Goal: Transaction & Acquisition: Purchase product/service

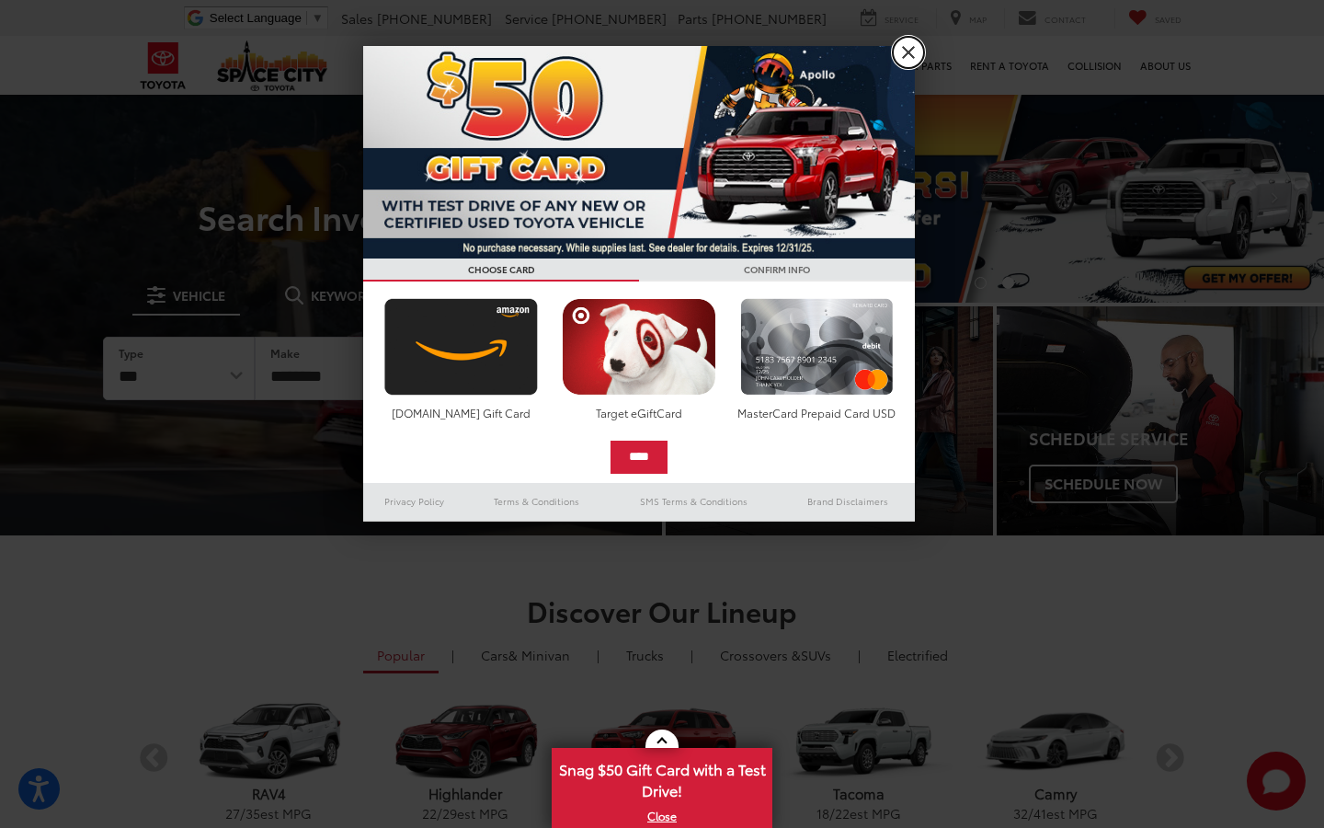
click at [909, 58] on link "X" at bounding box center [908, 52] width 31 height 31
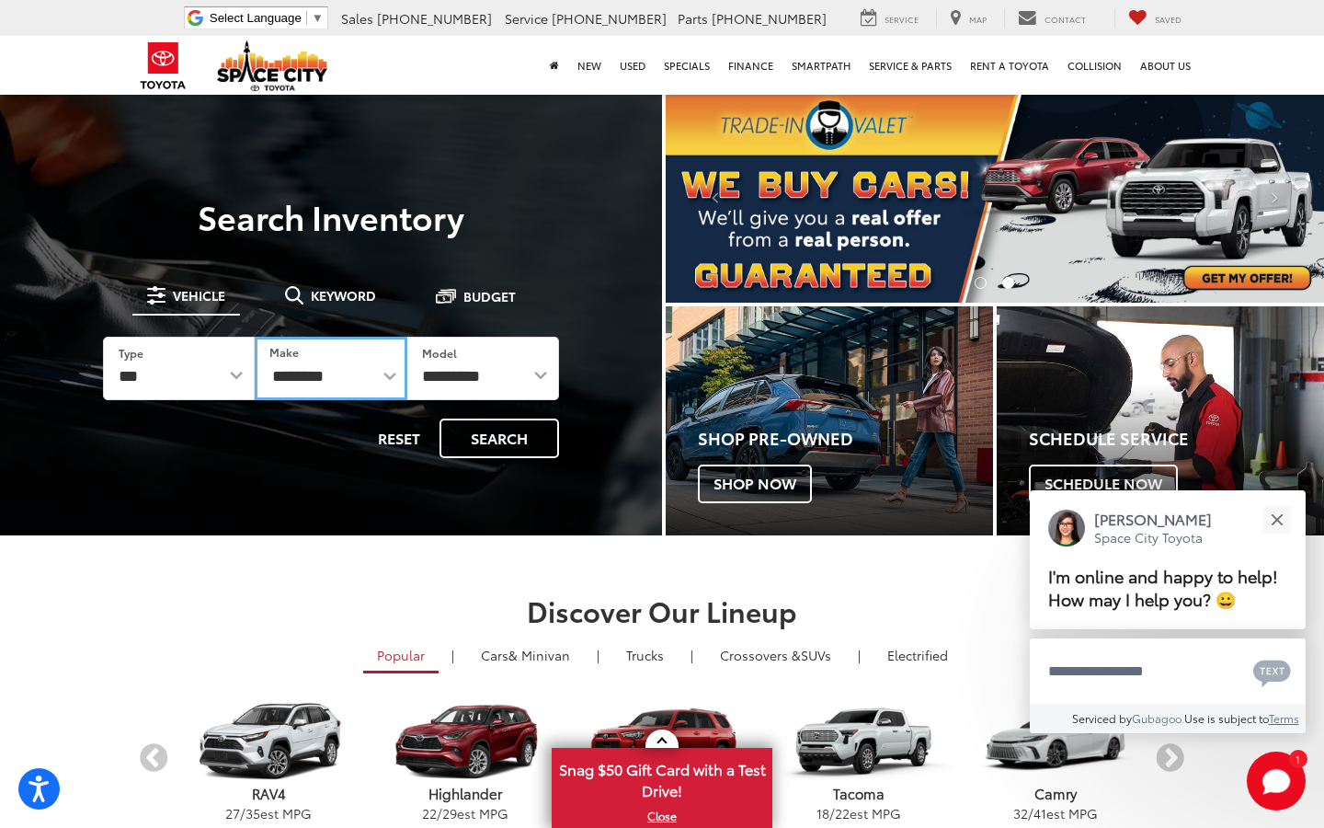
click at [333, 372] on select "**********" at bounding box center [331, 368] width 152 height 63
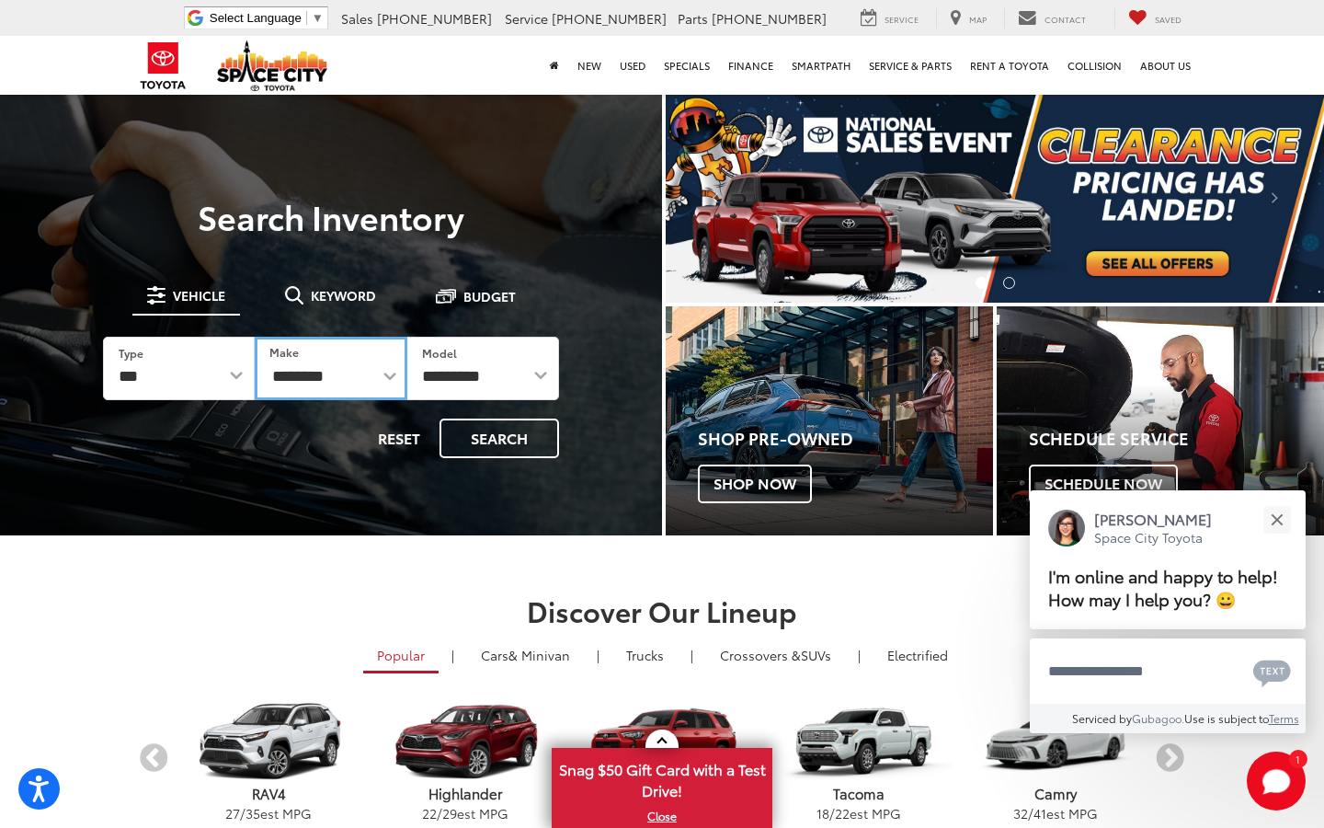
select select "******"
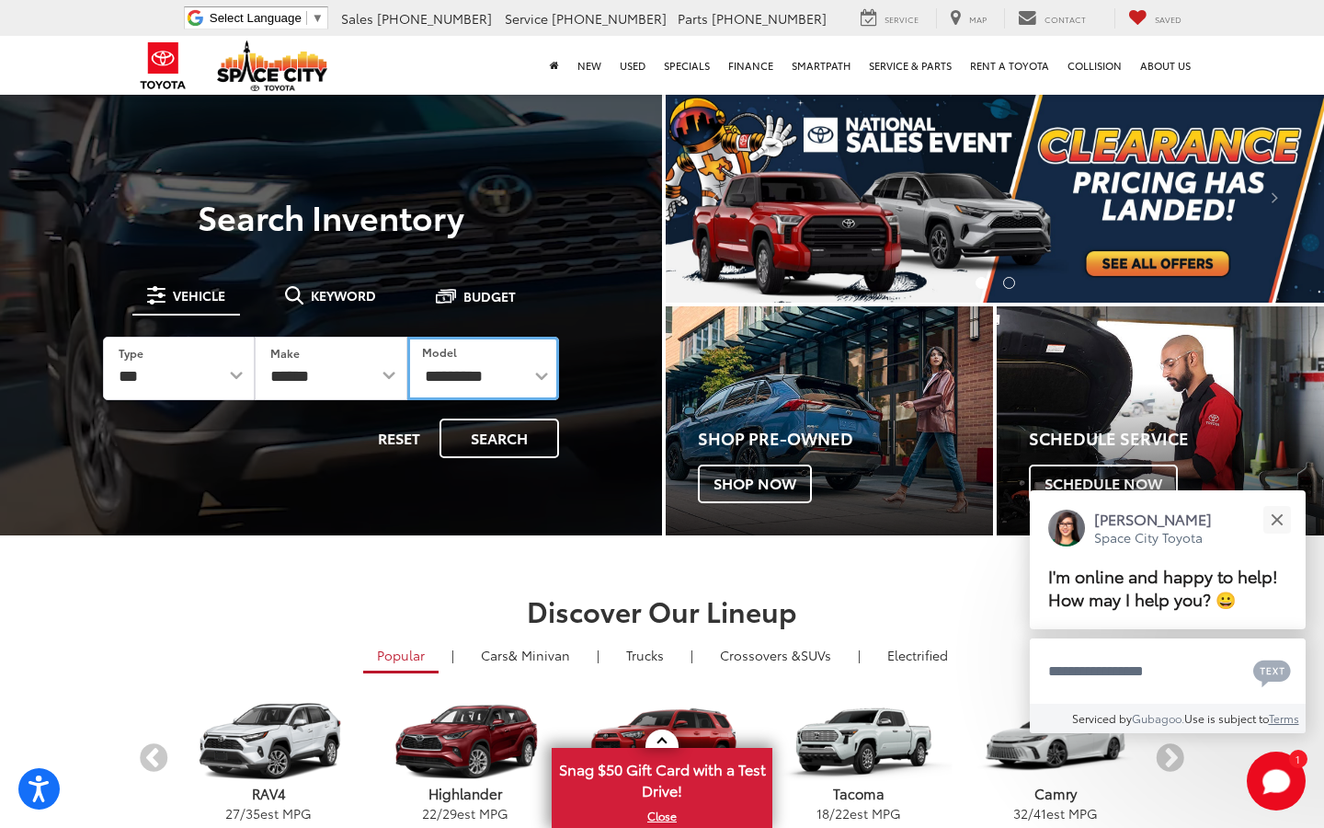
click at [523, 380] on select "**********" at bounding box center [483, 368] width 152 height 63
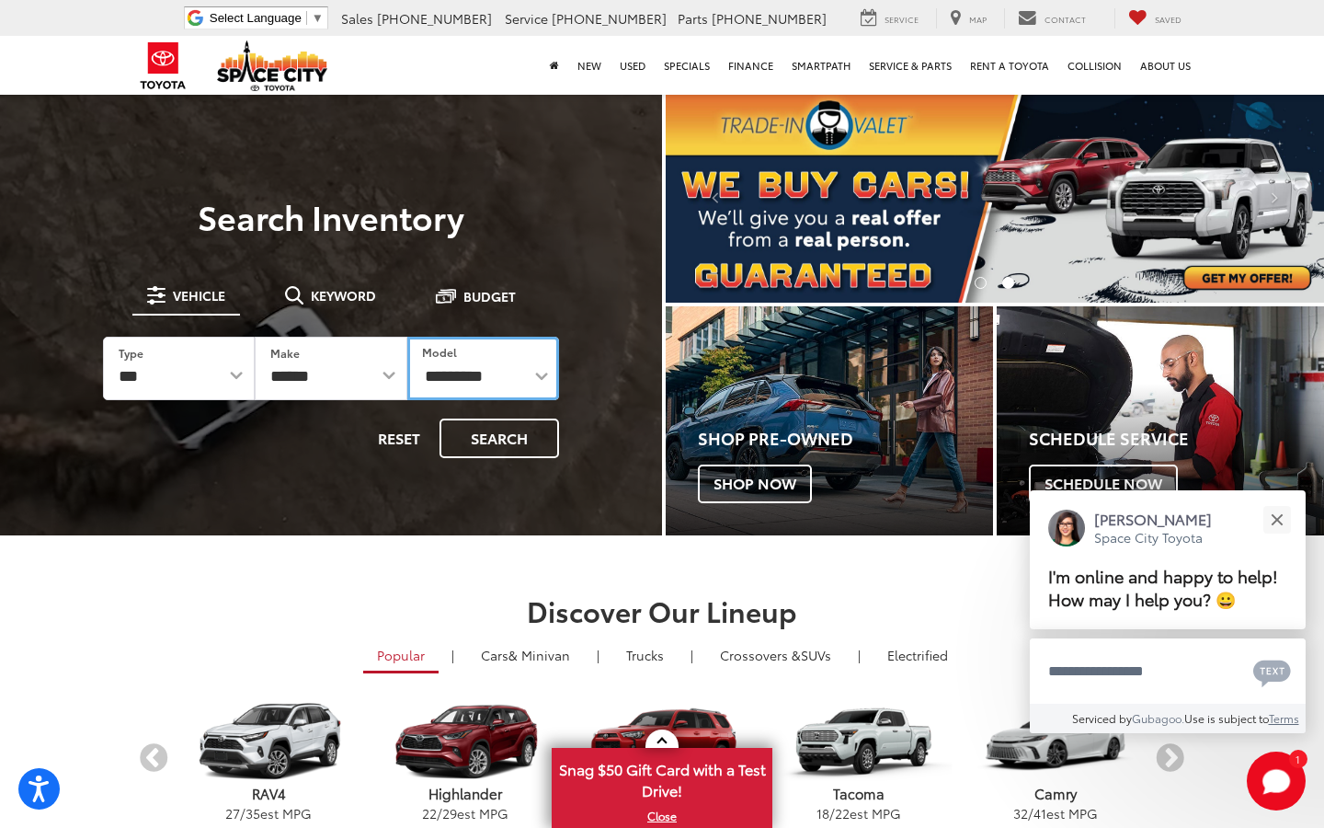
select select "******"
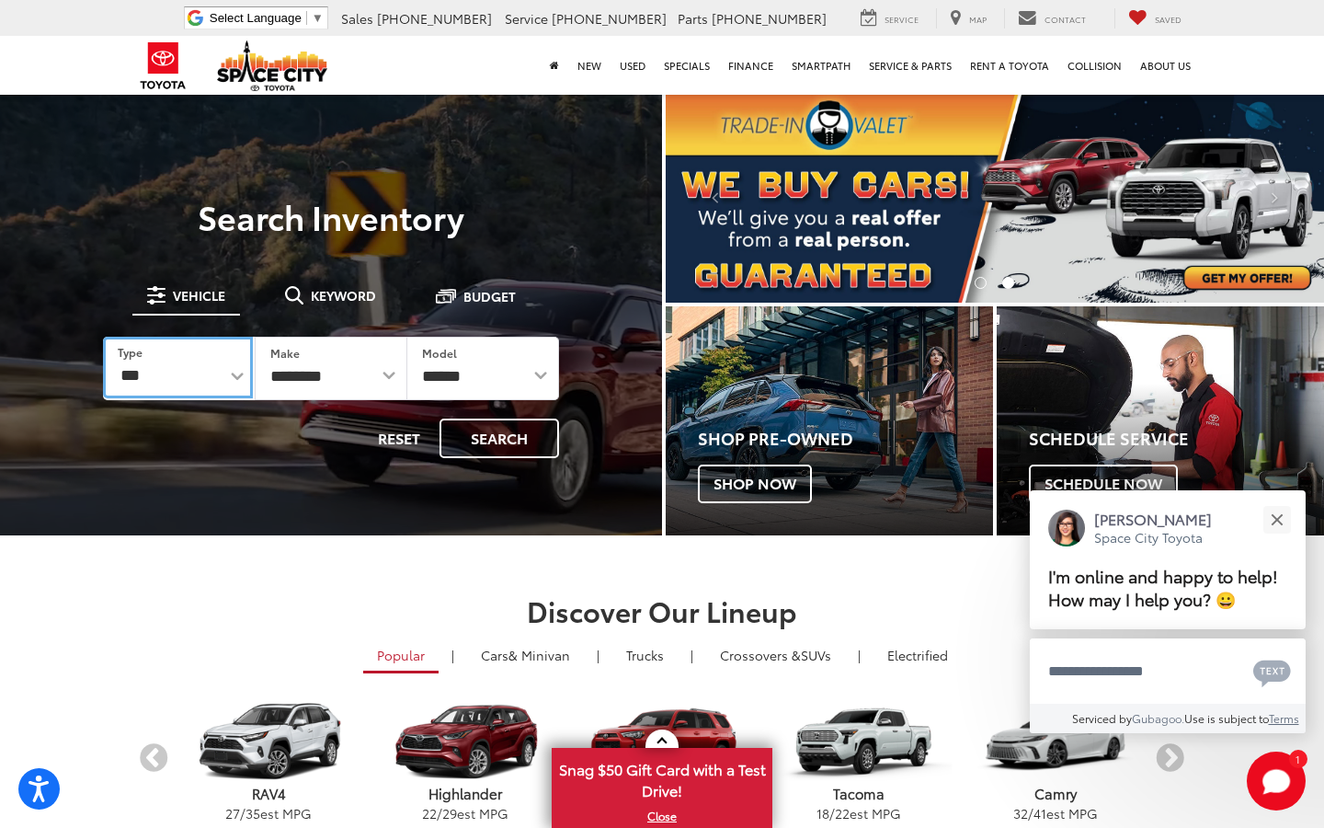
click at [231, 380] on select "*** *** **** *********" at bounding box center [178, 368] width 150 height 62
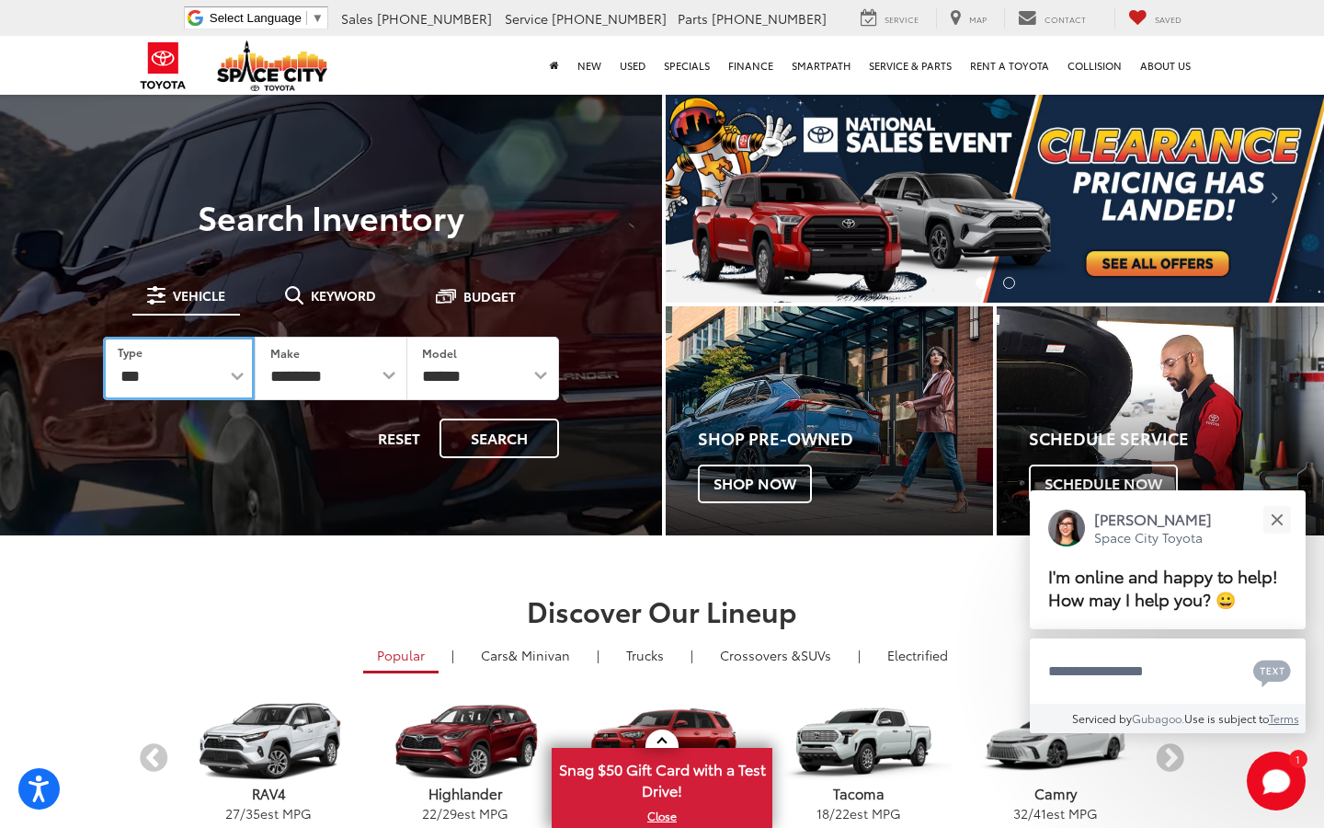
select select "******"
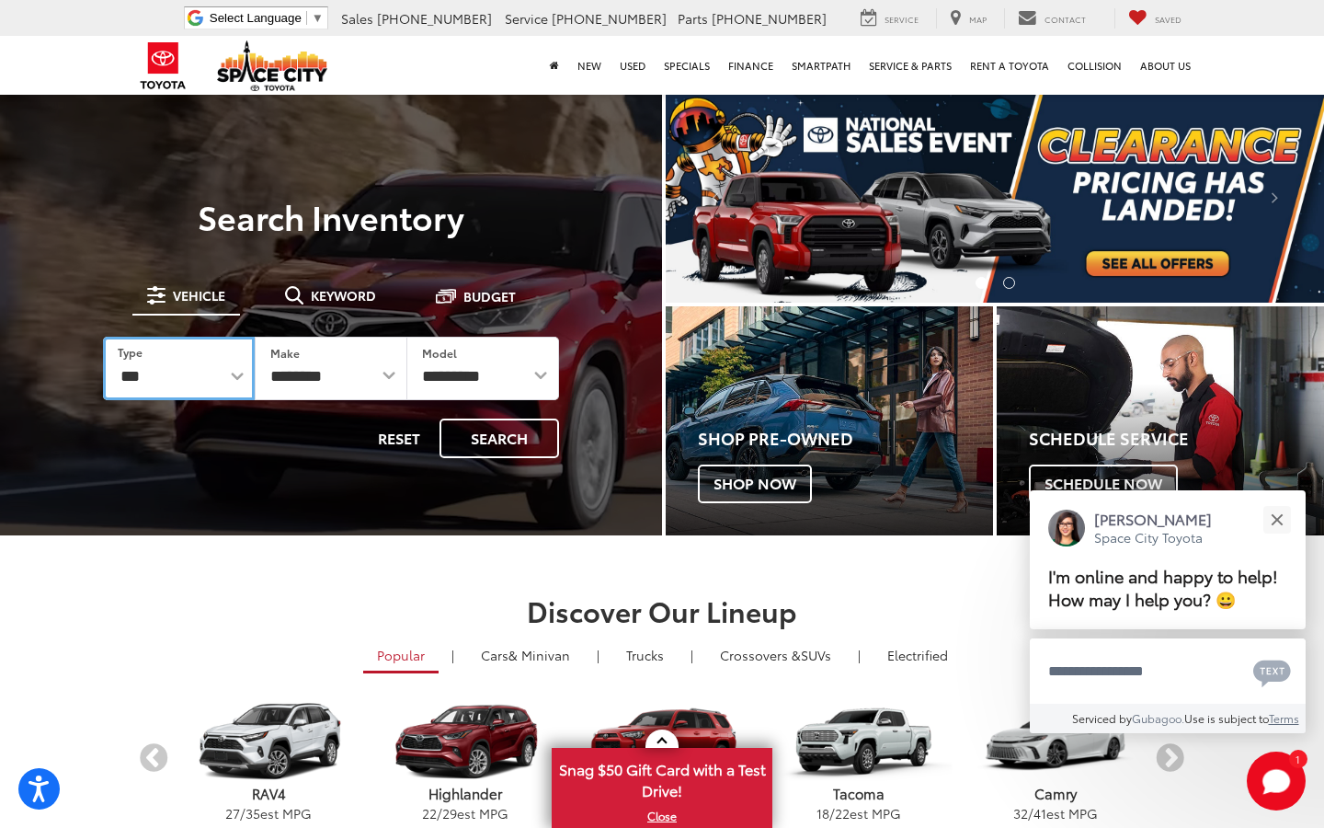
select select "******"
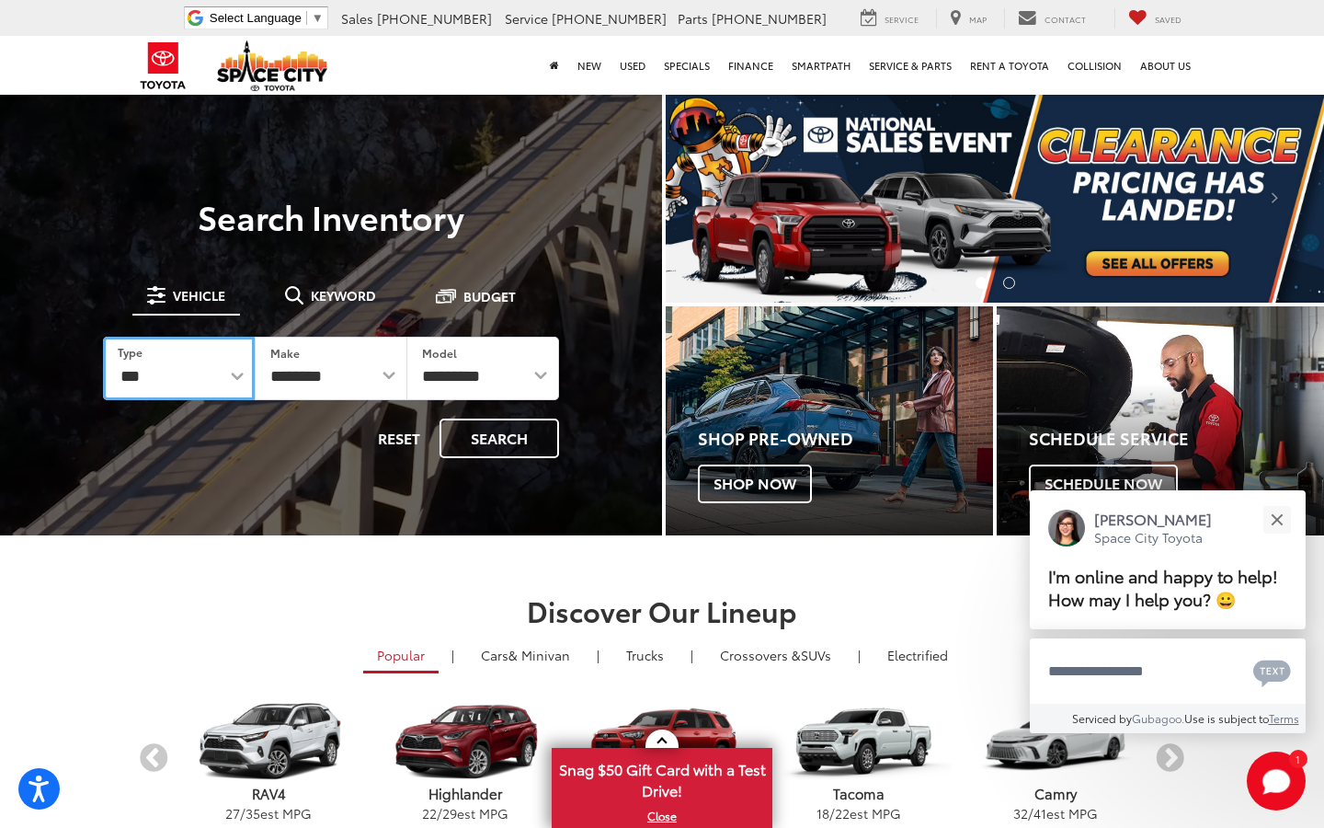
select select
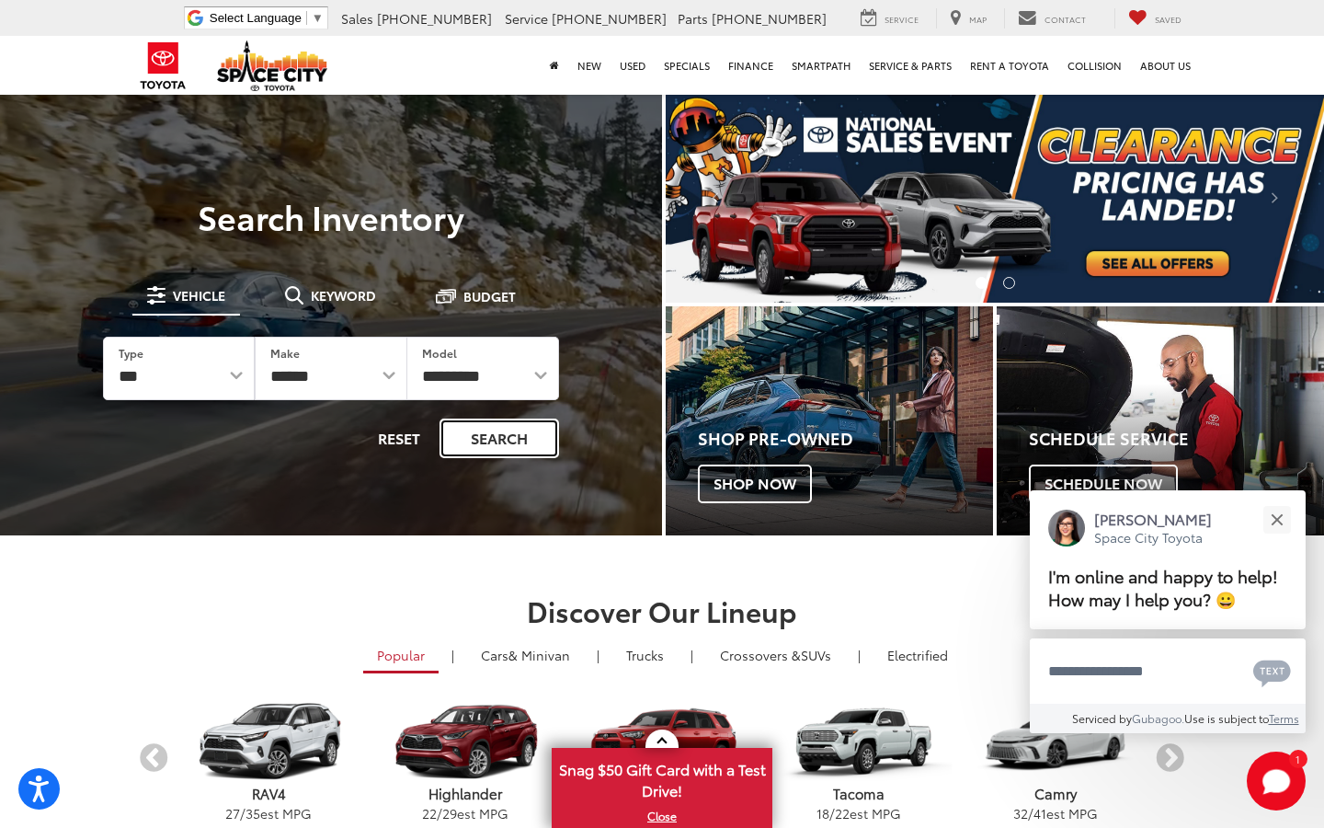
click at [548, 439] on button "Search" at bounding box center [500, 438] width 120 height 40
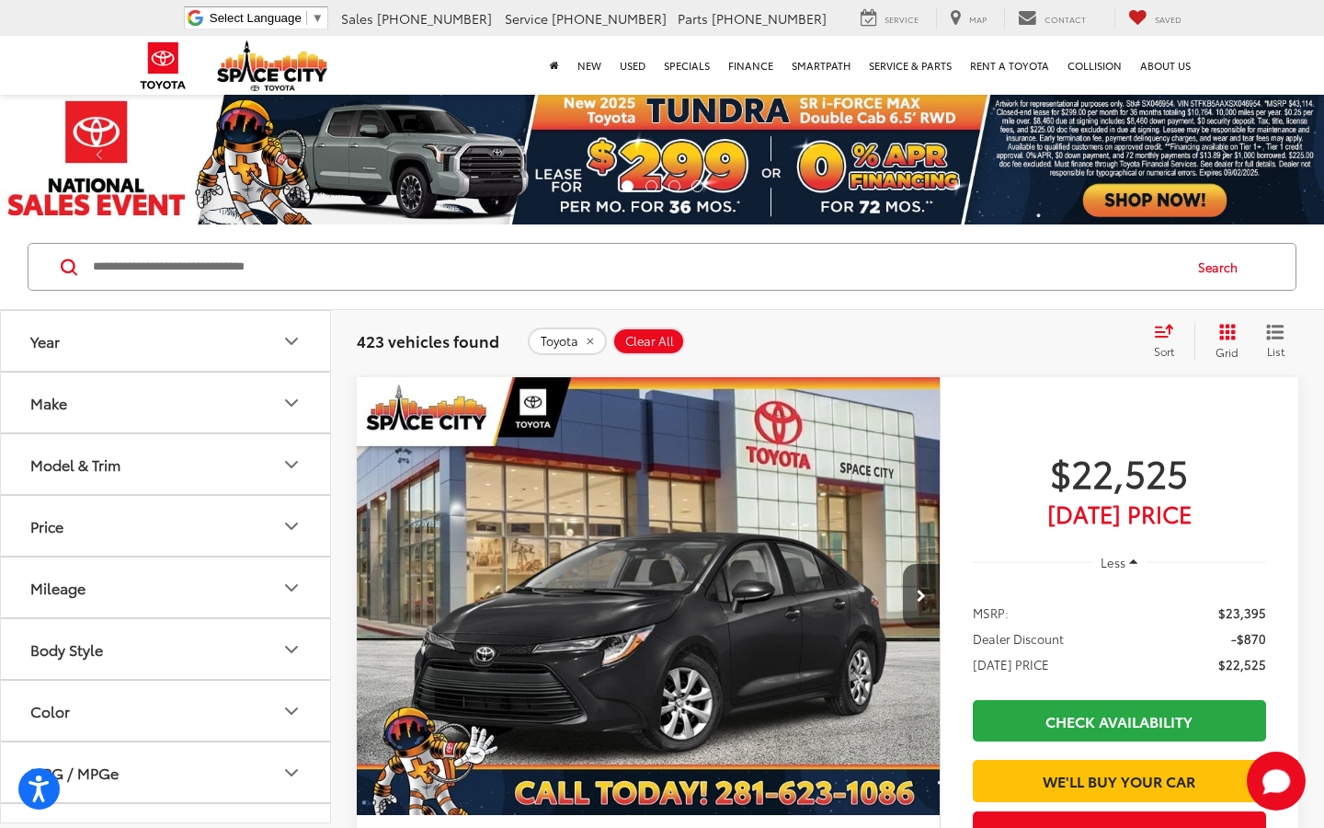
click at [290, 419] on button "Make" at bounding box center [166, 402] width 331 height 60
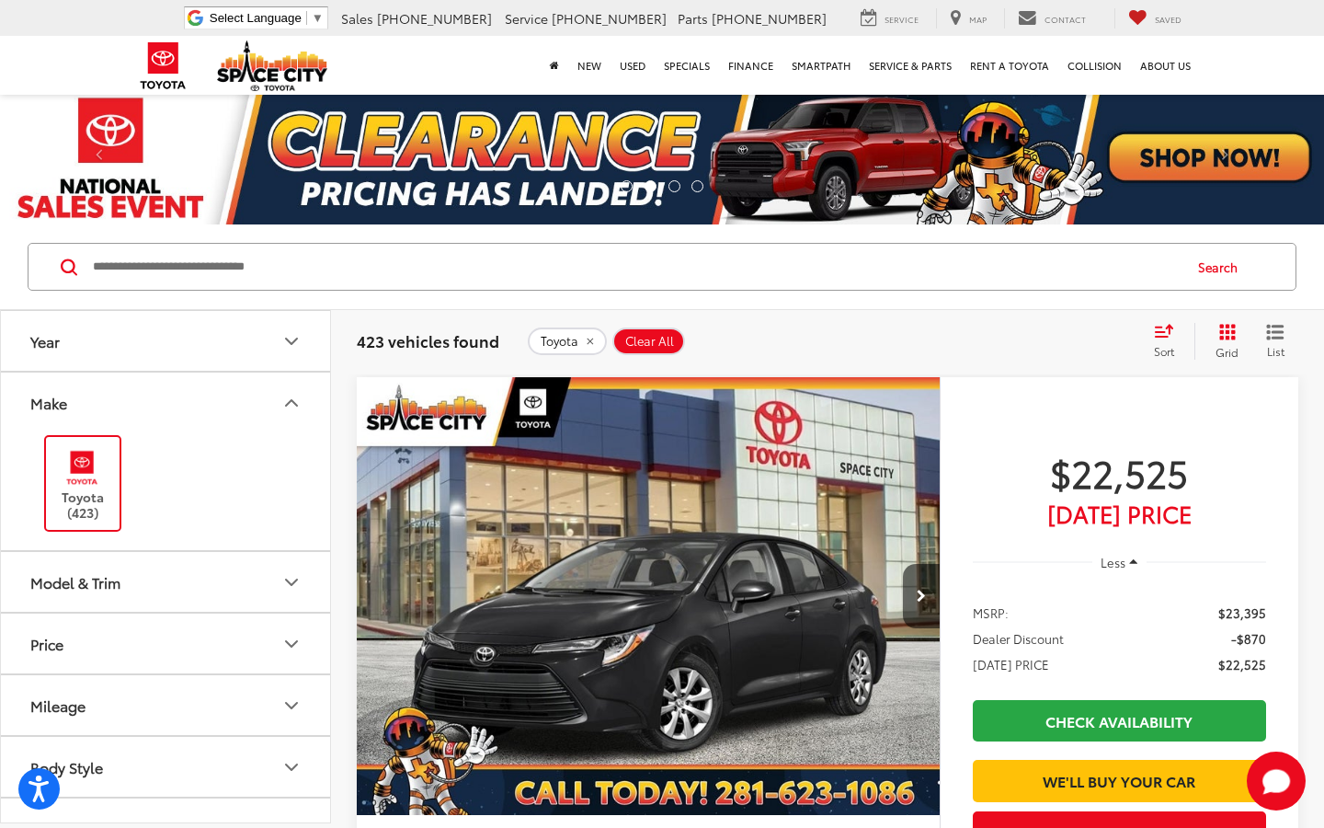
click at [286, 589] on icon "Model & Trim" at bounding box center [291, 582] width 22 height 22
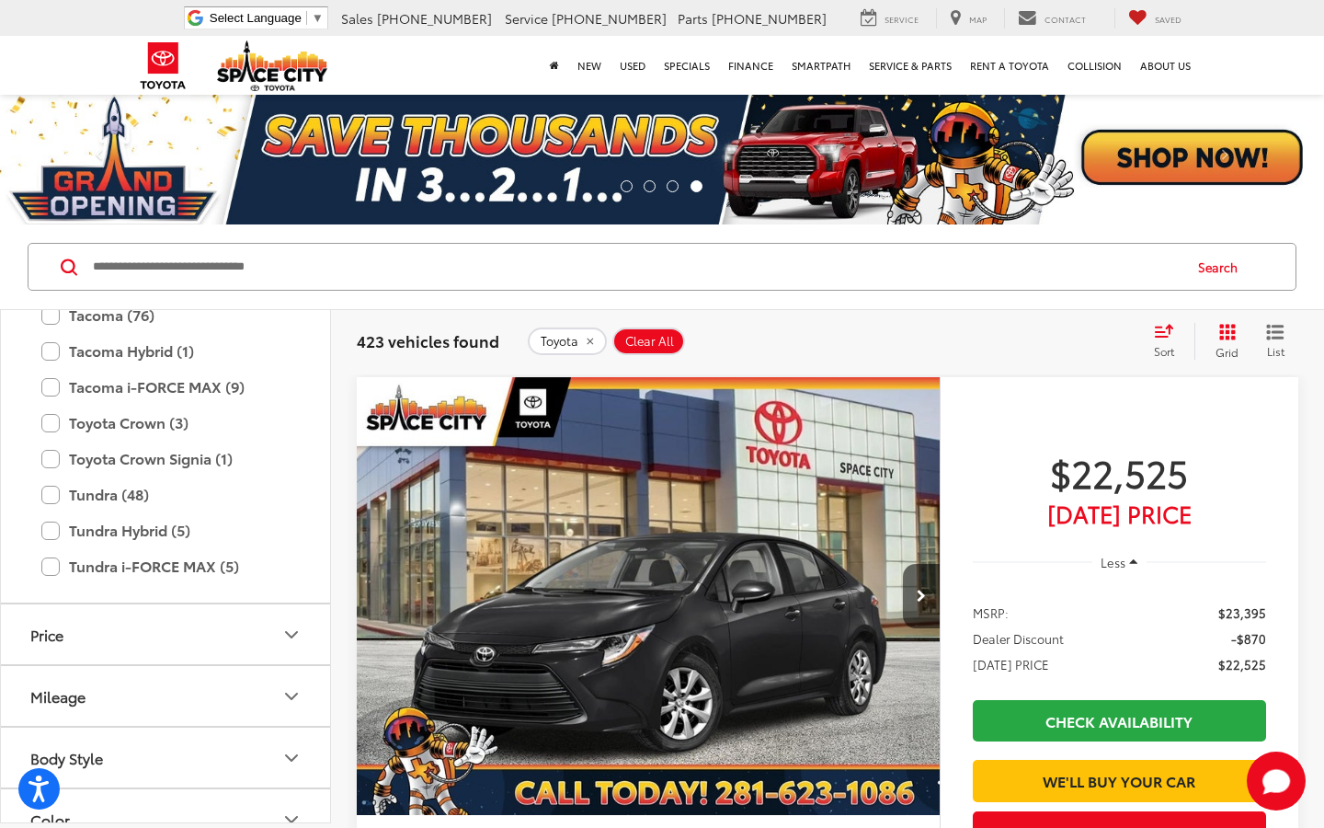
scroll to position [1156, 0]
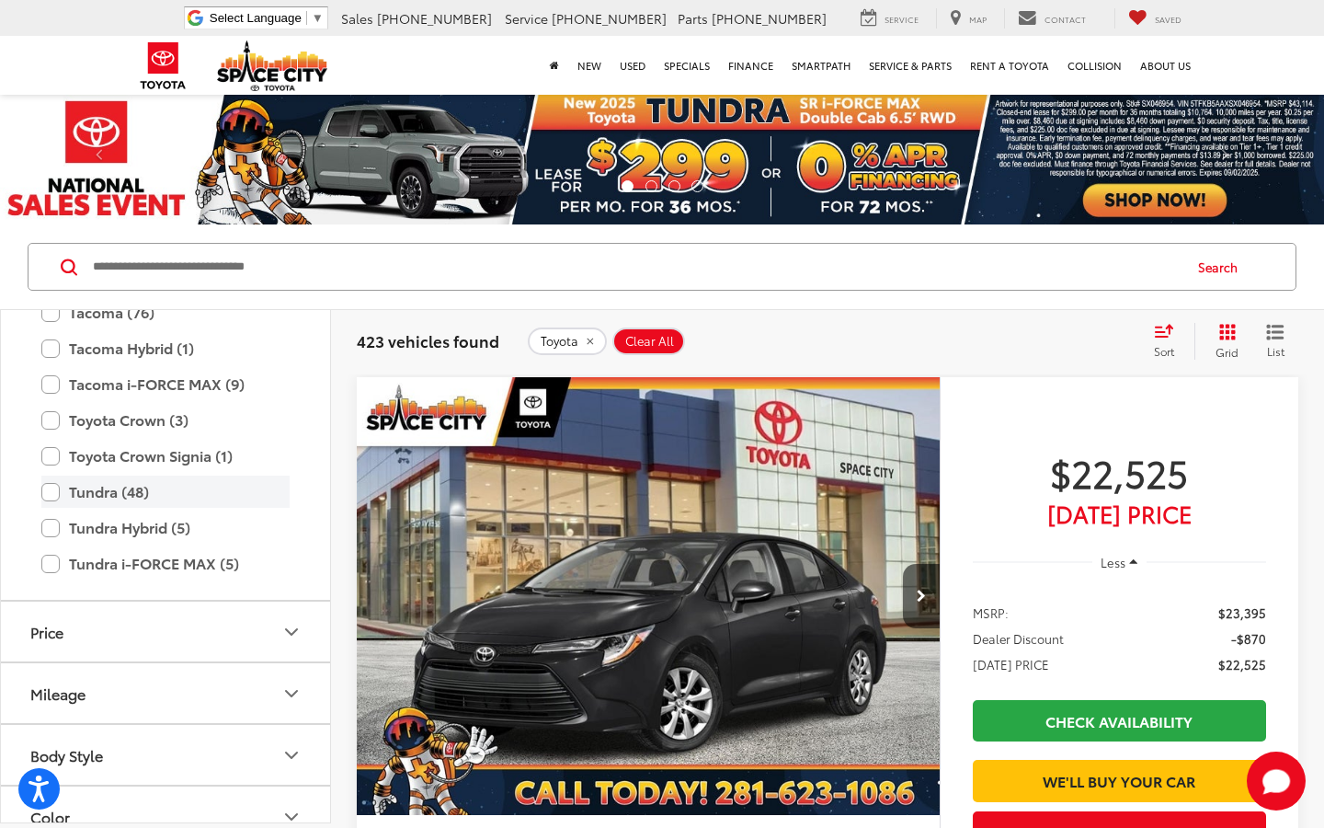
click at [99, 481] on label "Tundra (48)" at bounding box center [165, 491] width 248 height 32
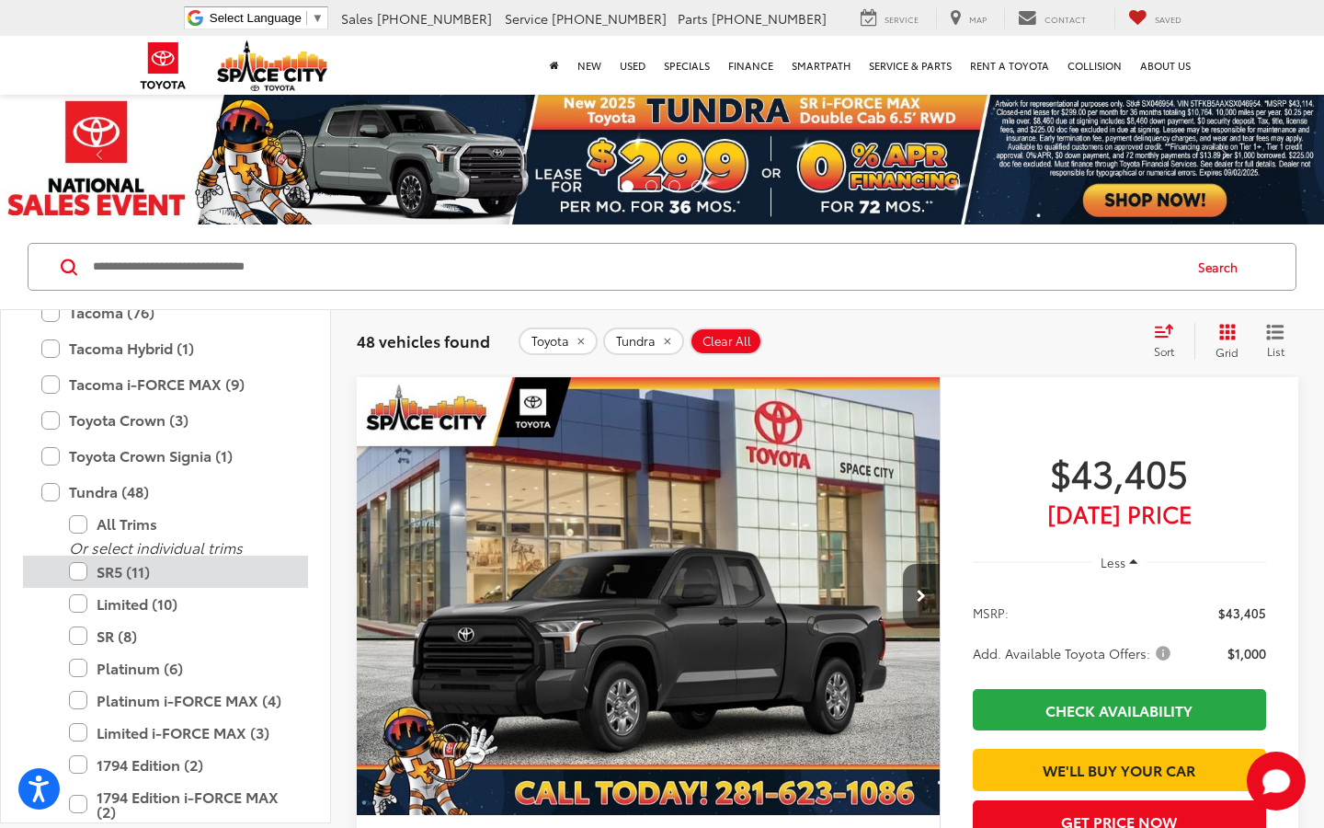
click at [80, 573] on label "SR5 (11)" at bounding box center [179, 571] width 221 height 32
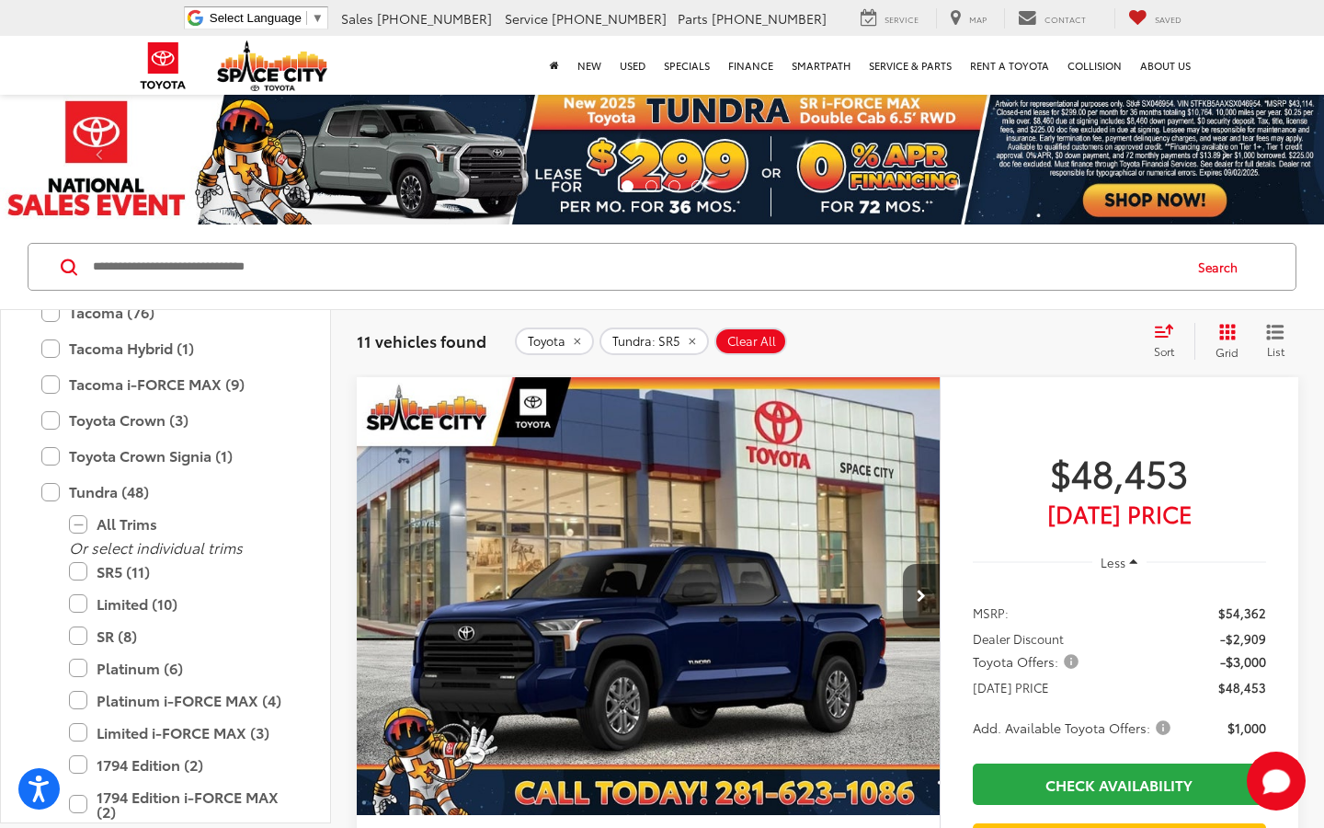
click at [1058, 393] on div "Track Price $48,453 [DATE] Price Less MSRP: $54,362 Dealer Discount -$2,909 Toy…" at bounding box center [1119, 705] width 359 height 657
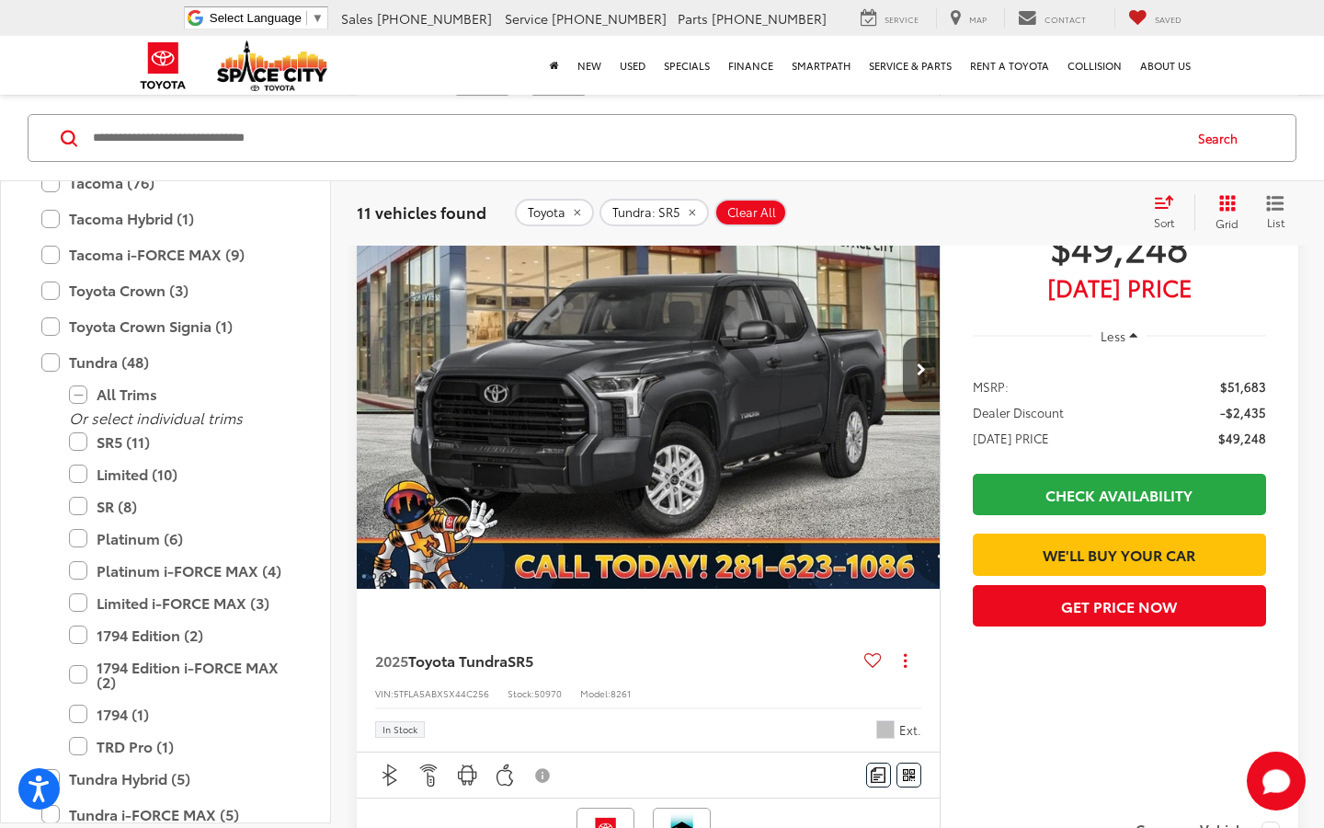
scroll to position [993, 0]
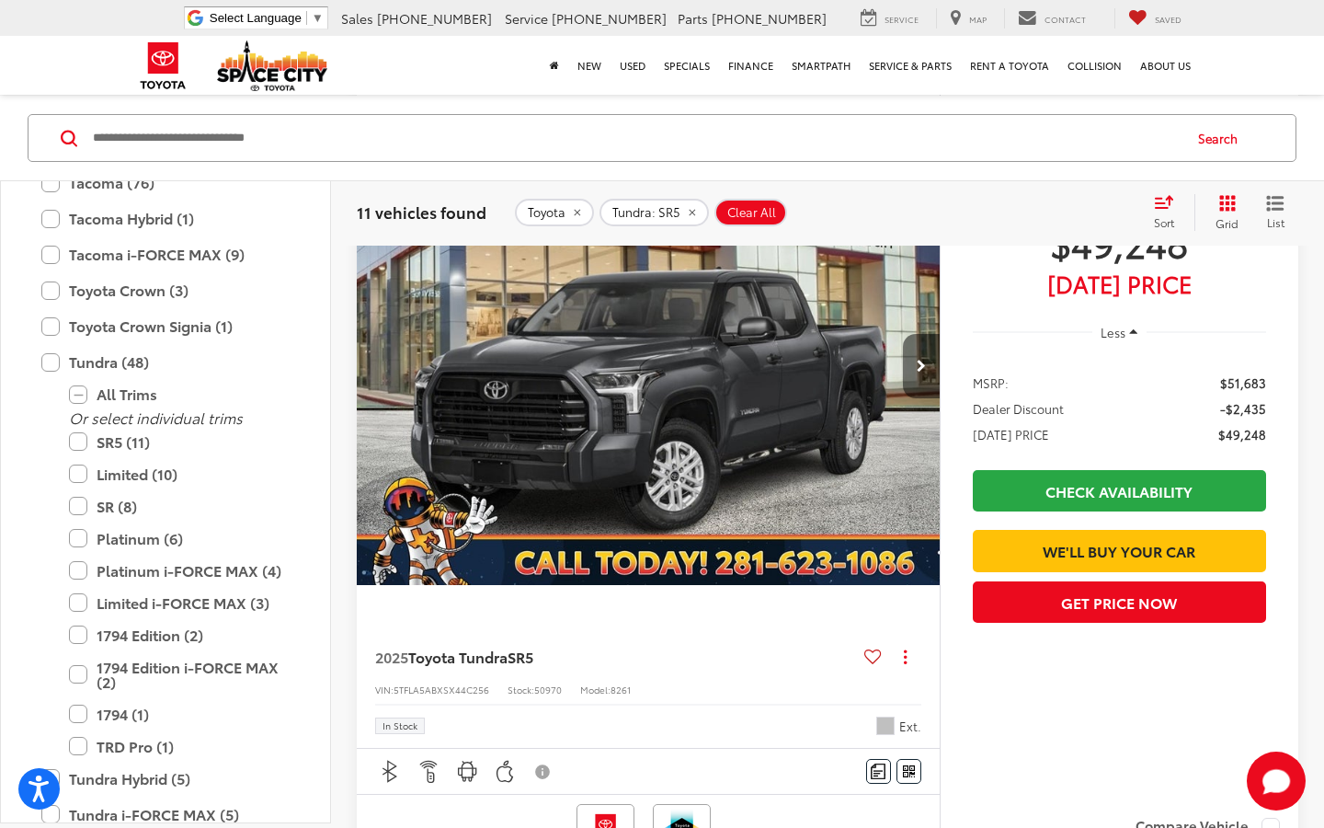
click at [912, 383] on button "Next image" at bounding box center [921, 366] width 37 height 64
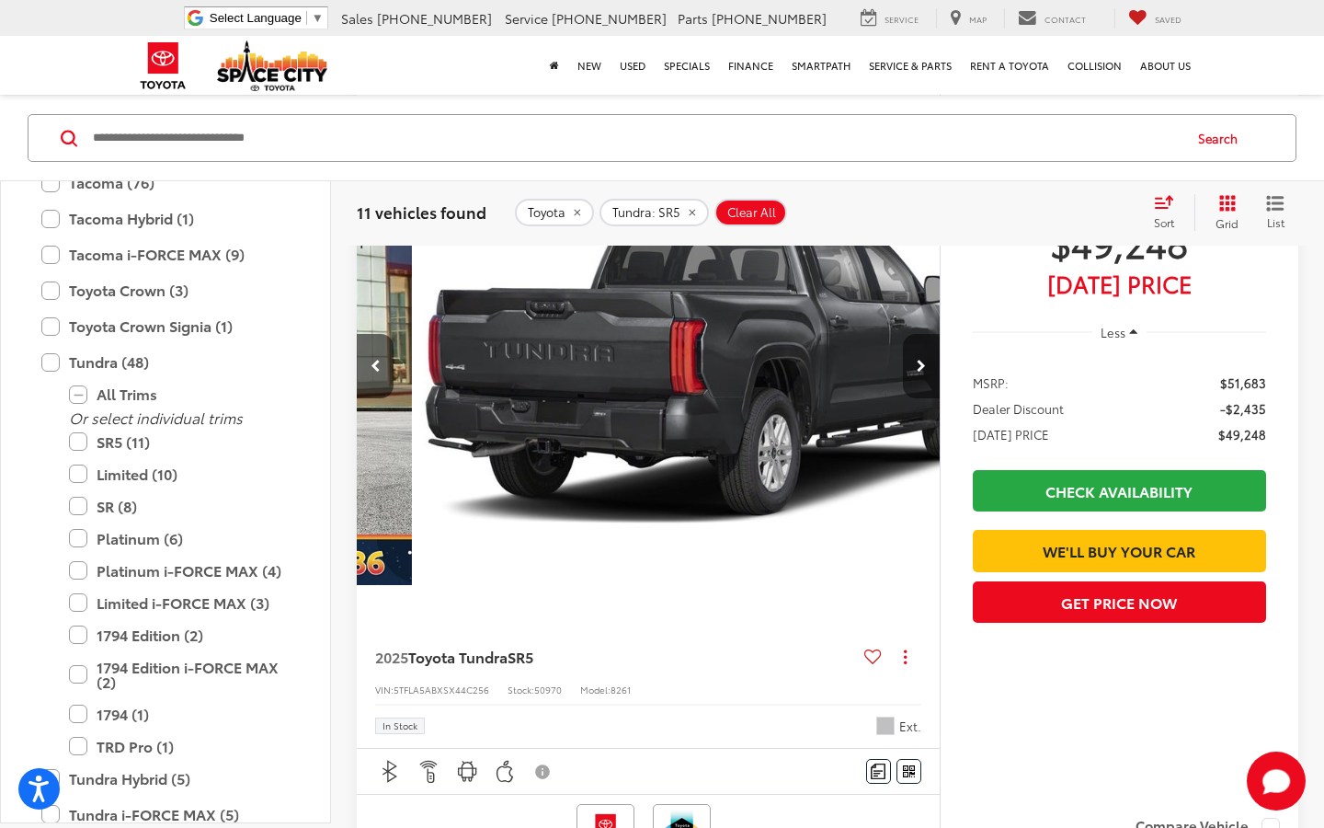
scroll to position [0, 586]
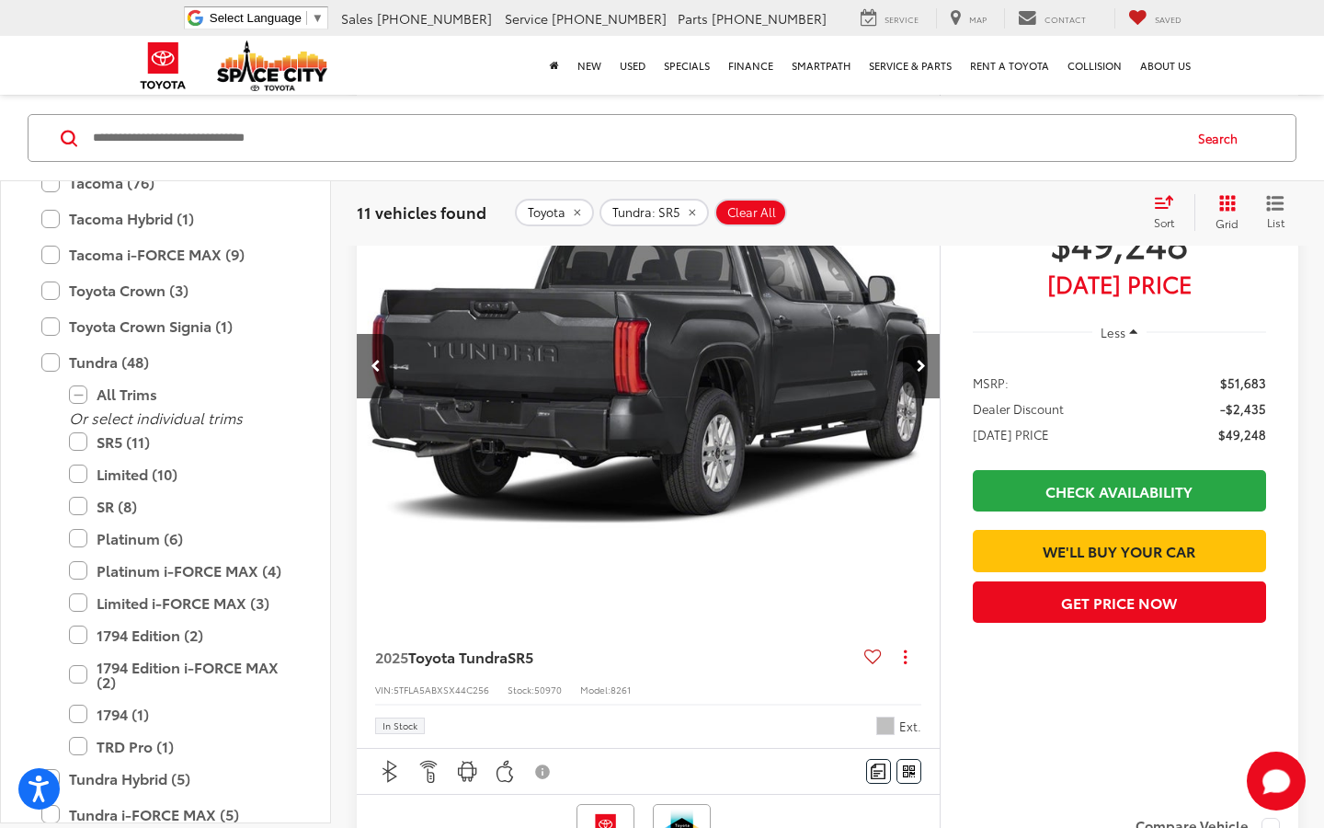
click at [914, 372] on button "Next image" at bounding box center [921, 366] width 37 height 64
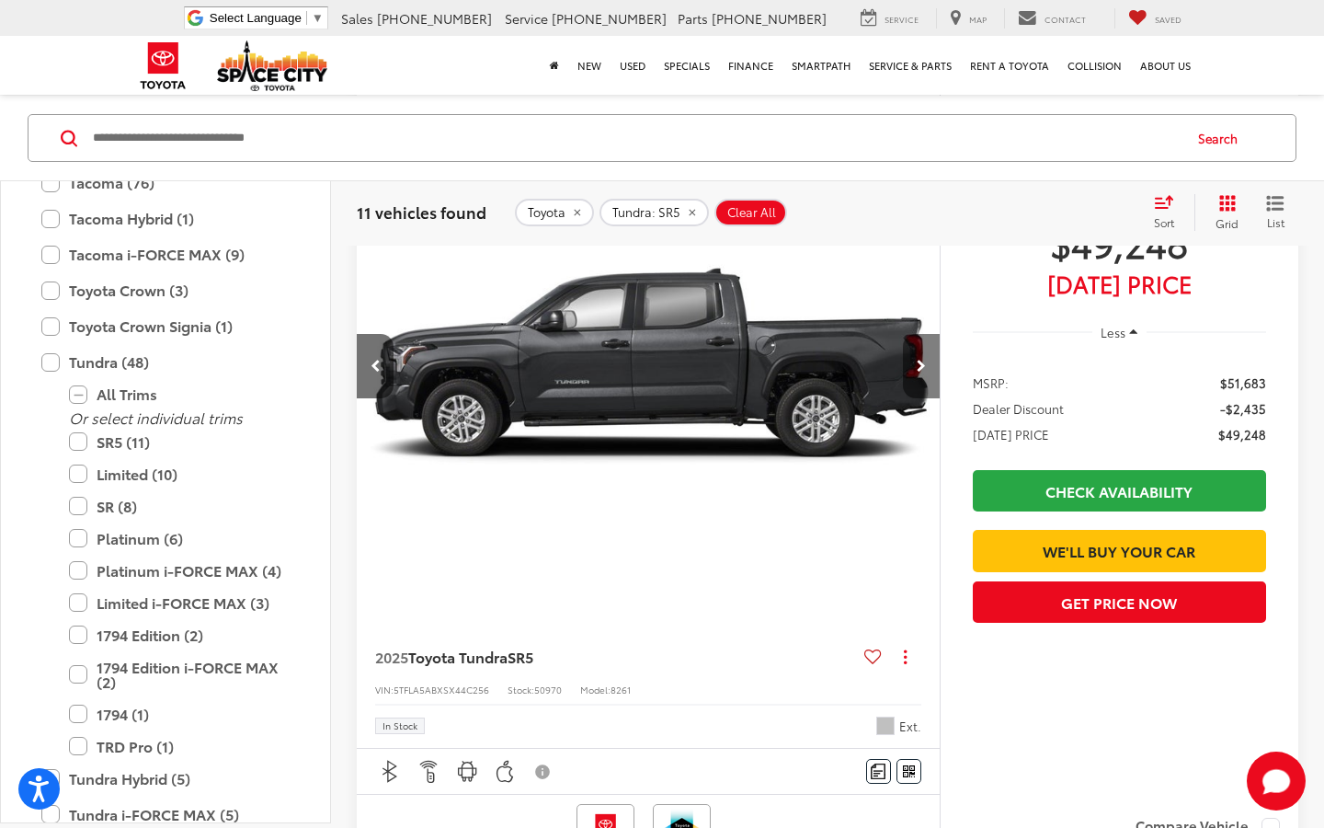
click at [915, 372] on button "Next image" at bounding box center [921, 366] width 37 height 64
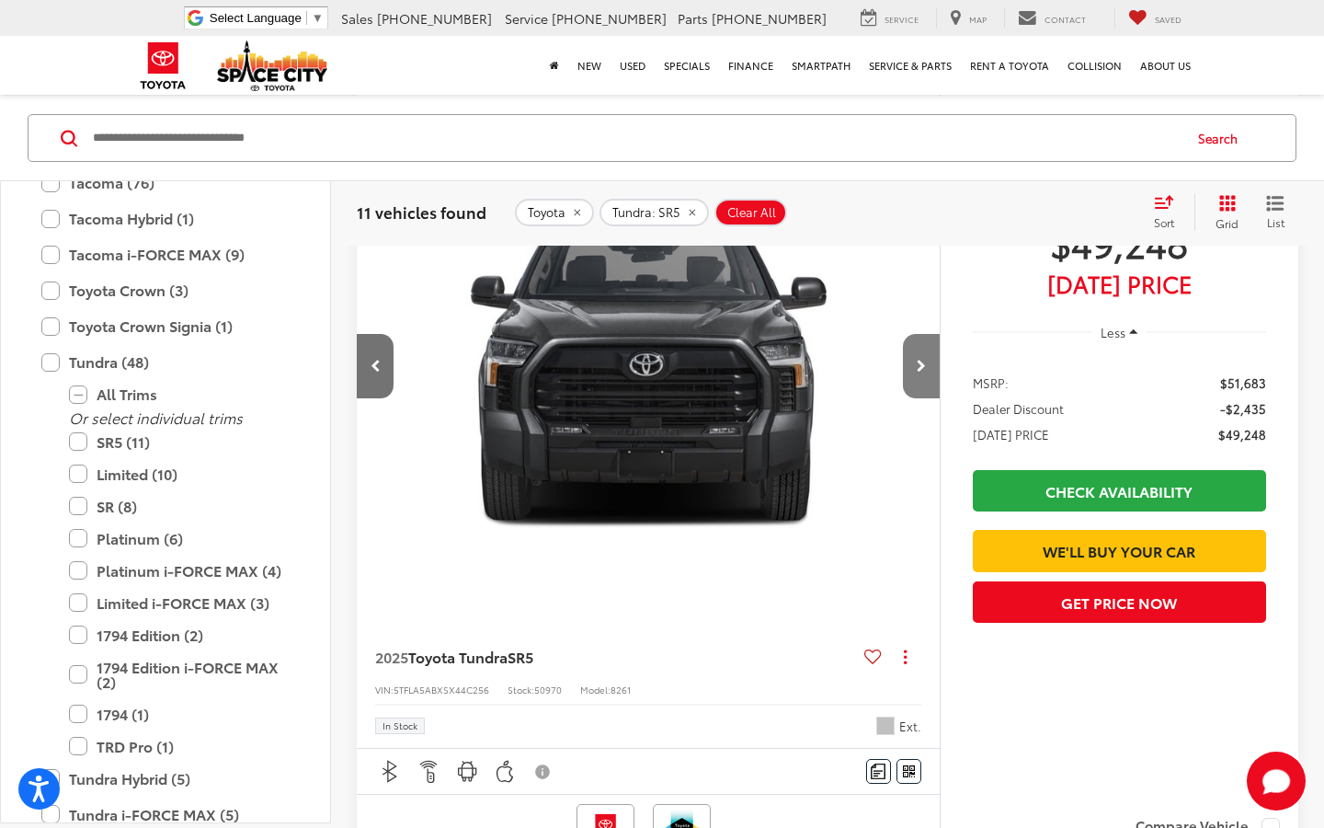
click at [915, 373] on button "Next image" at bounding box center [921, 366] width 37 height 64
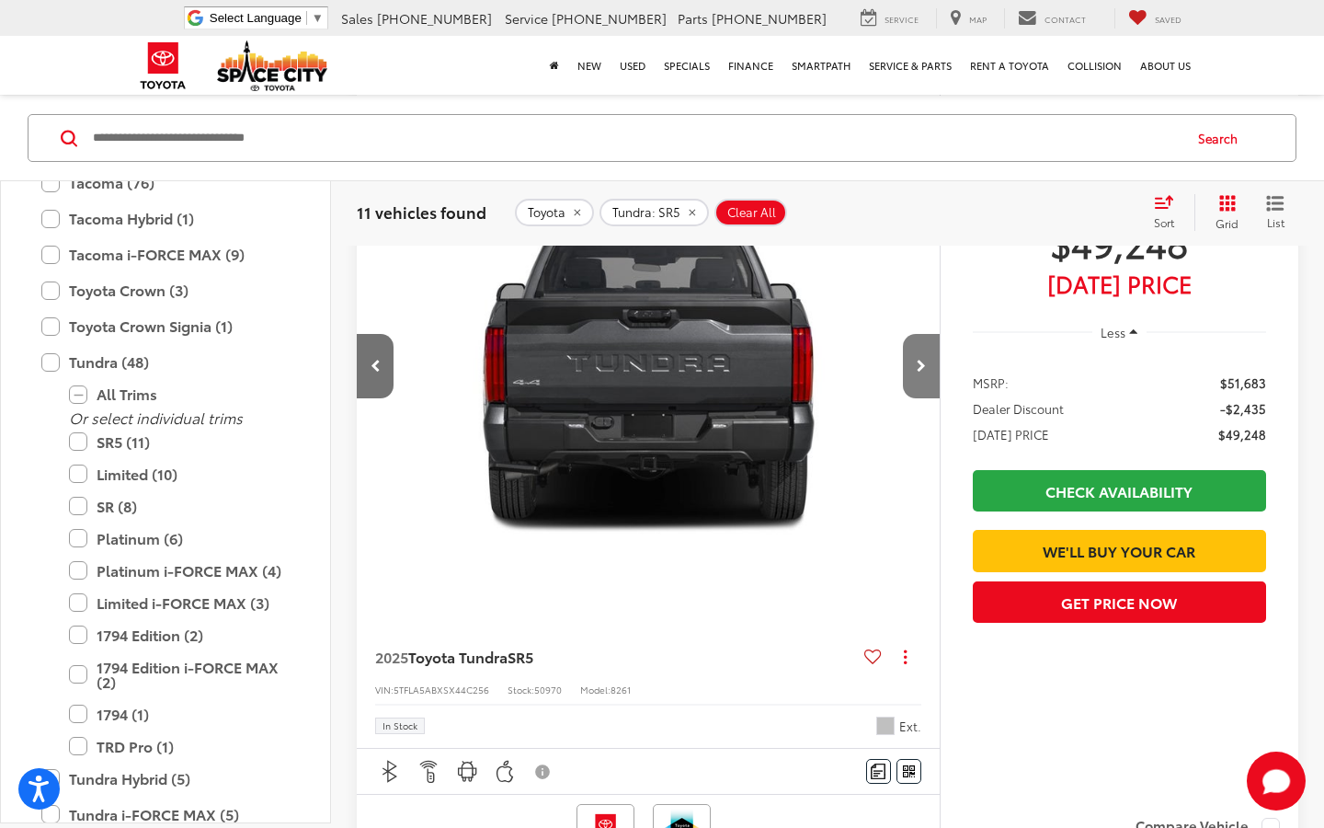
click at [916, 373] on button "Next image" at bounding box center [921, 366] width 37 height 64
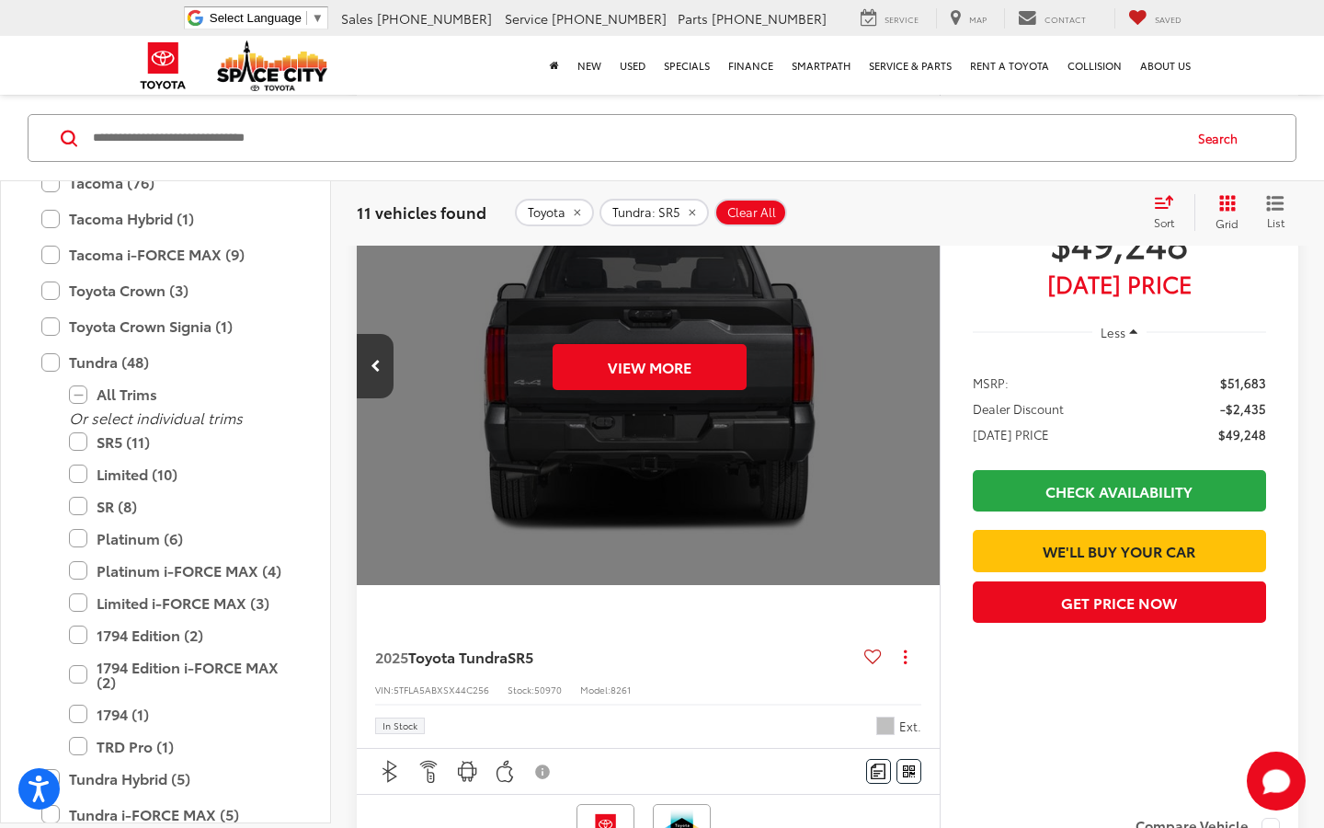
scroll to position [0, 2929]
click at [917, 376] on div "View More" at bounding box center [649, 367] width 586 height 440
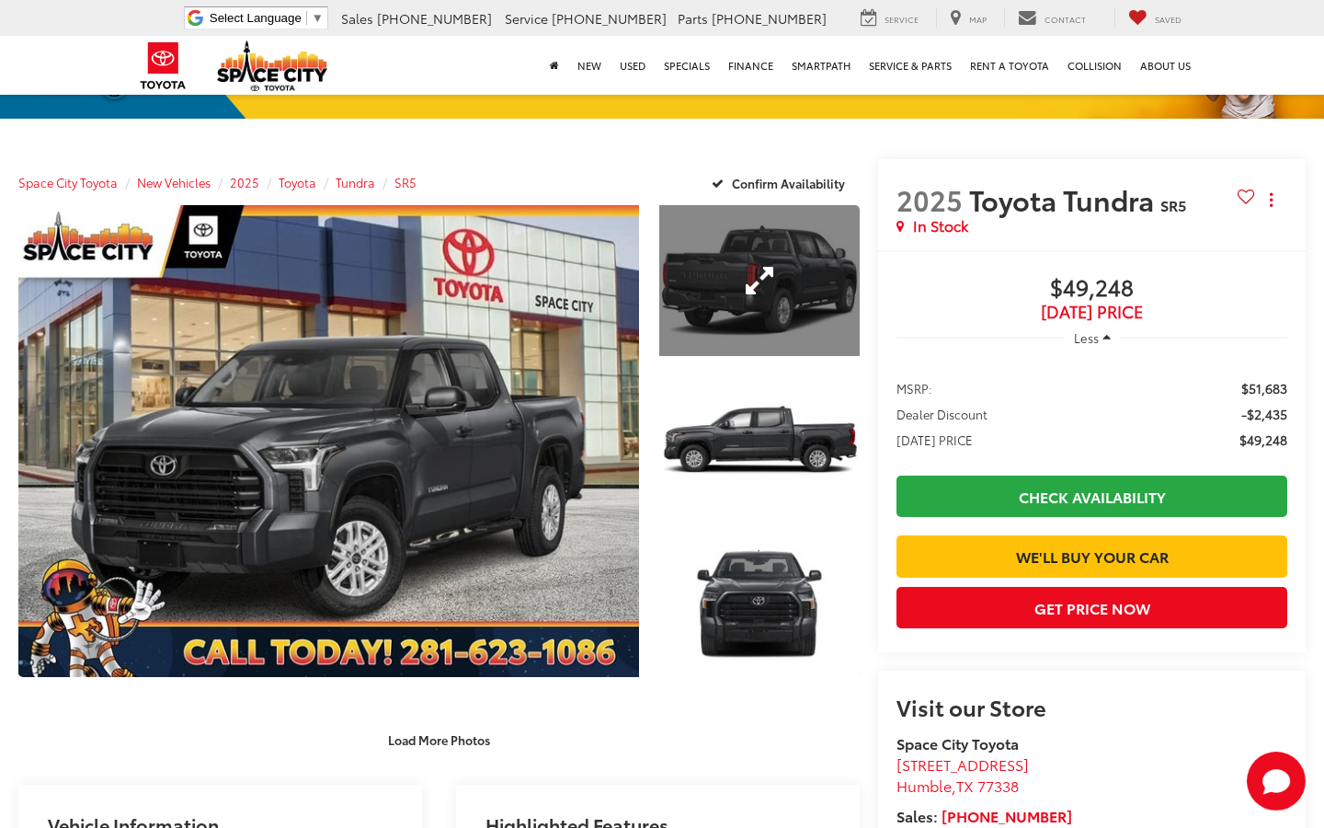
scroll to position [184, 0]
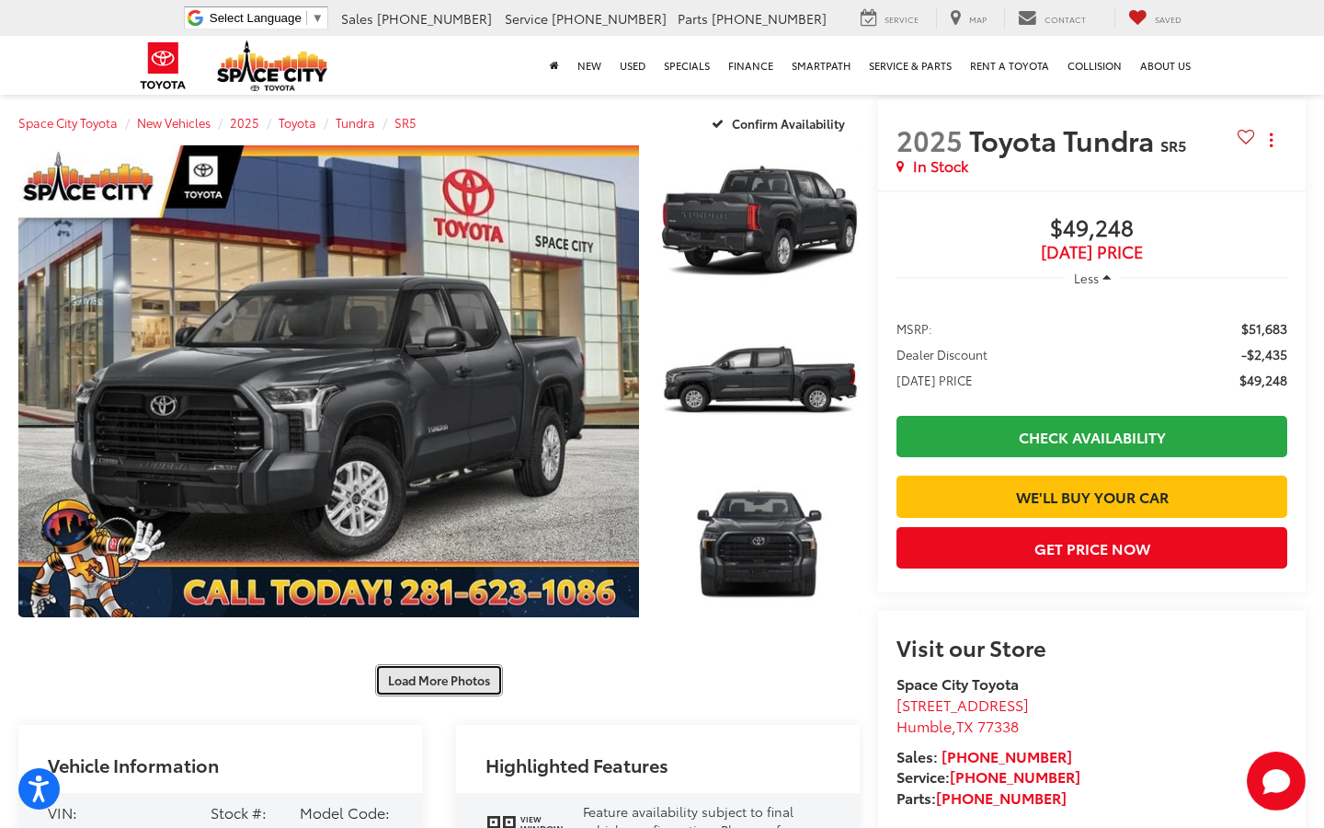
click at [445, 671] on button "Load More Photos" at bounding box center [439, 680] width 128 height 32
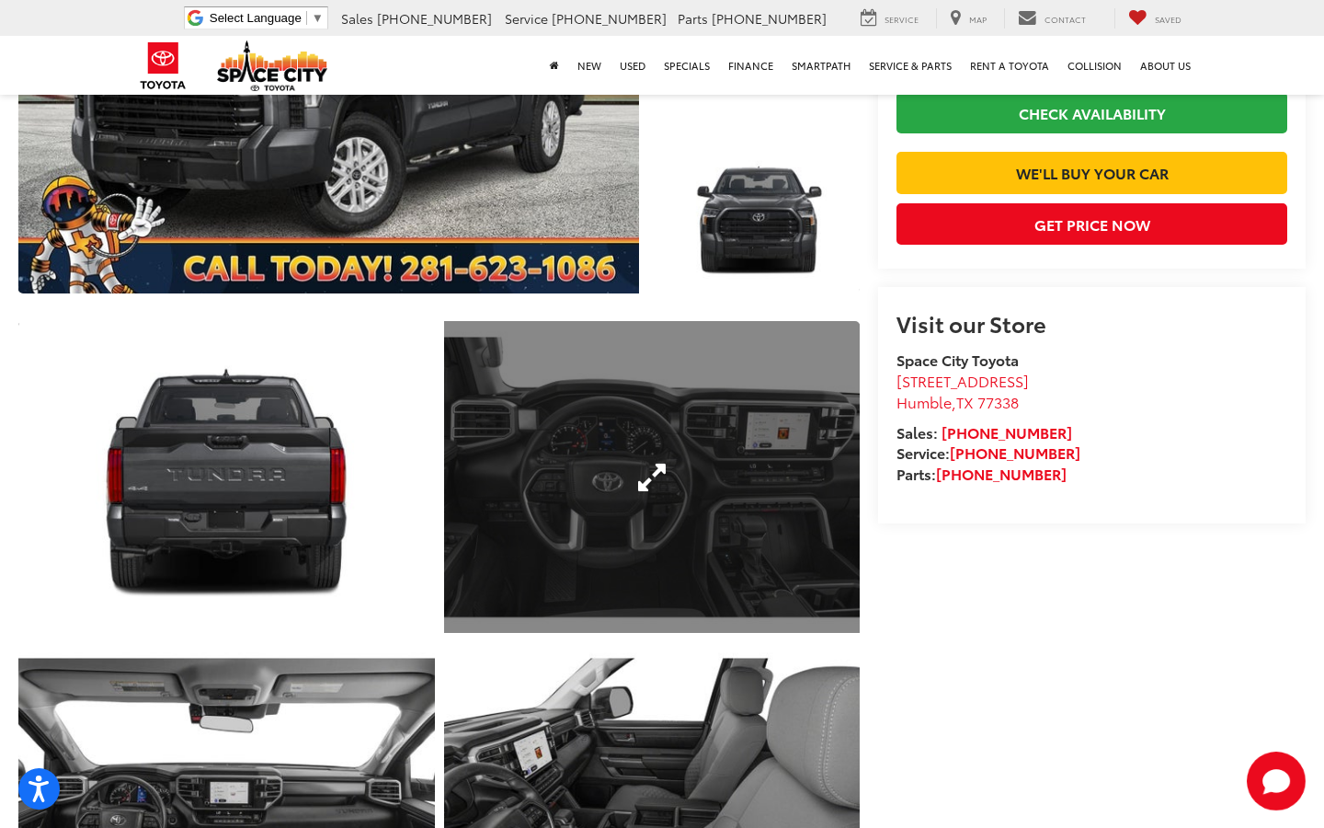
scroll to position [515, 0]
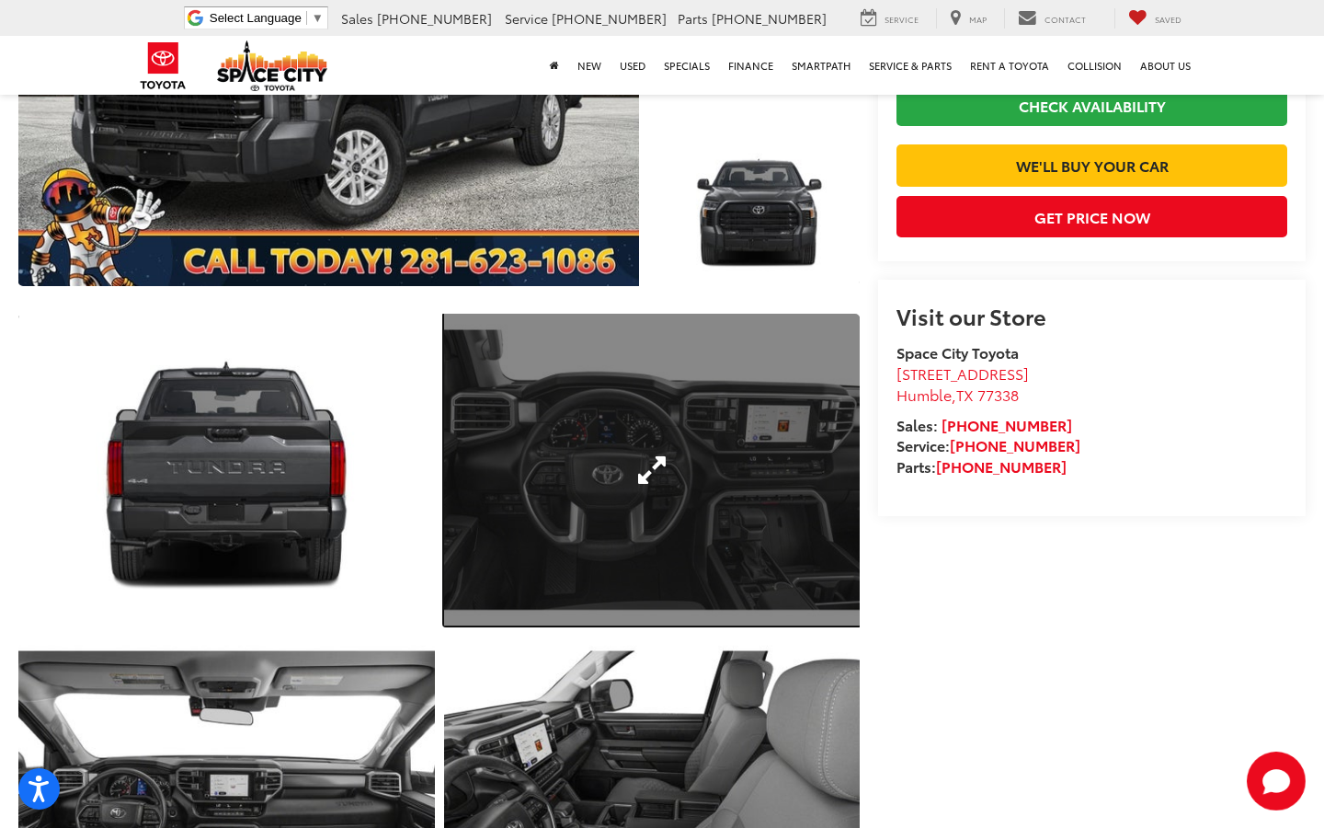
click at [736, 470] on link "Expand Photo 5" at bounding box center [652, 470] width 417 height 312
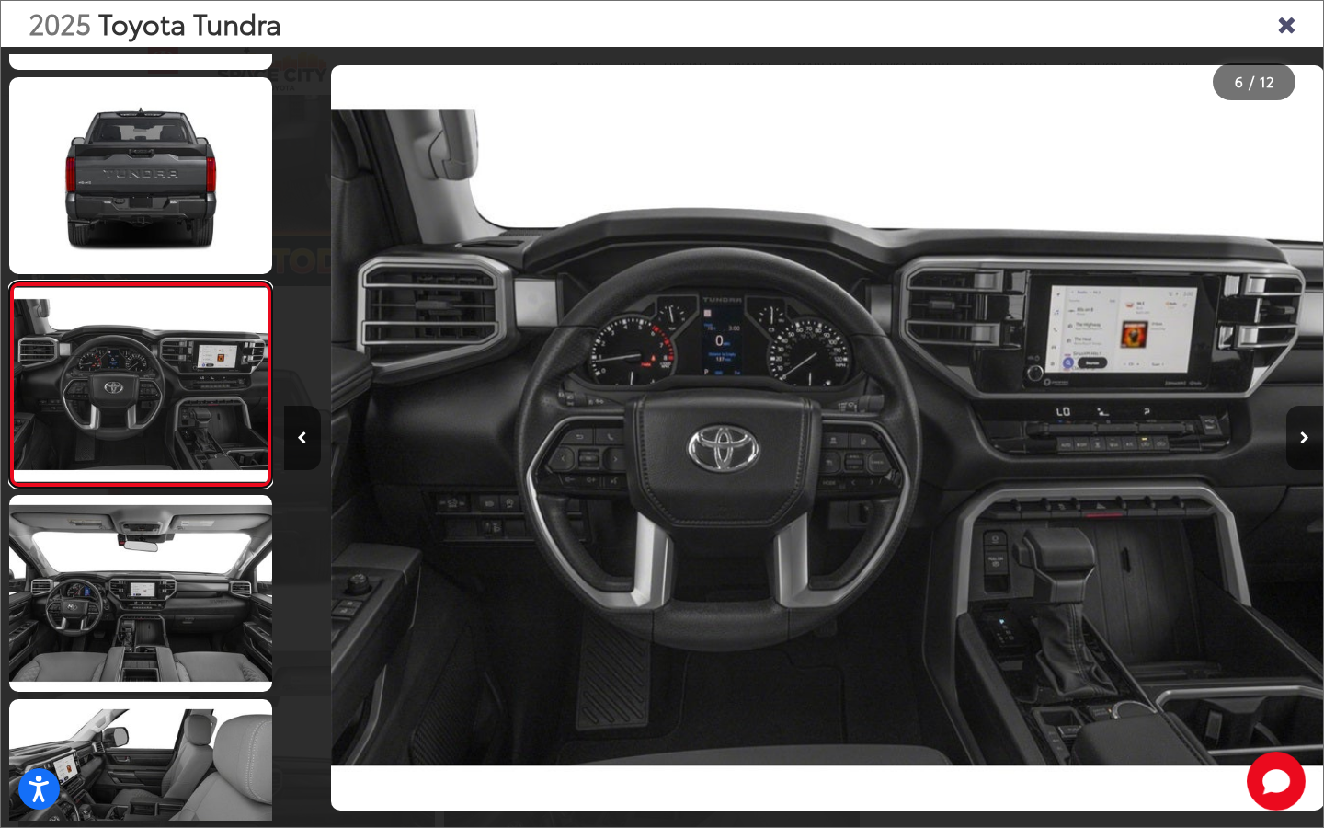
scroll to position [0, 5198]
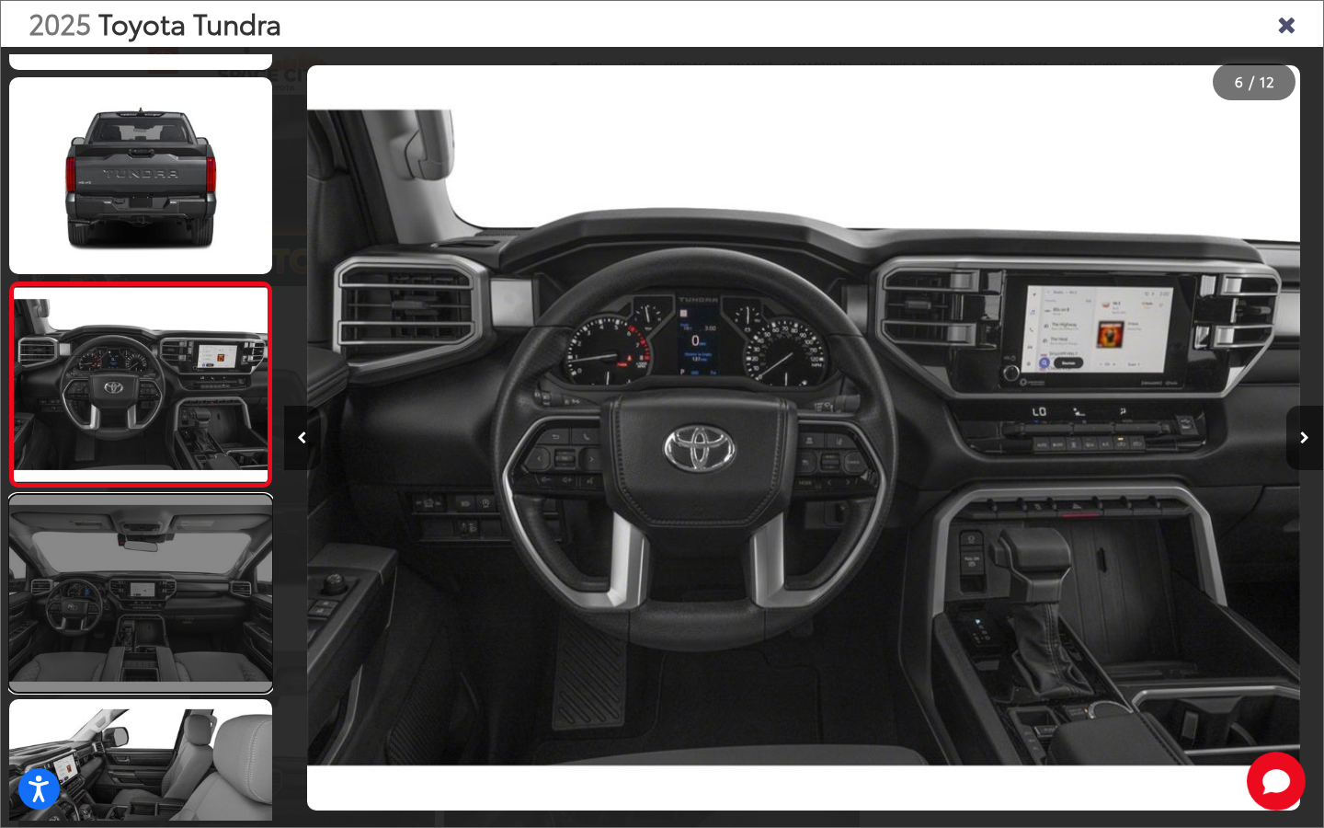
click at [236, 534] on link at bounding box center [140, 593] width 263 height 197
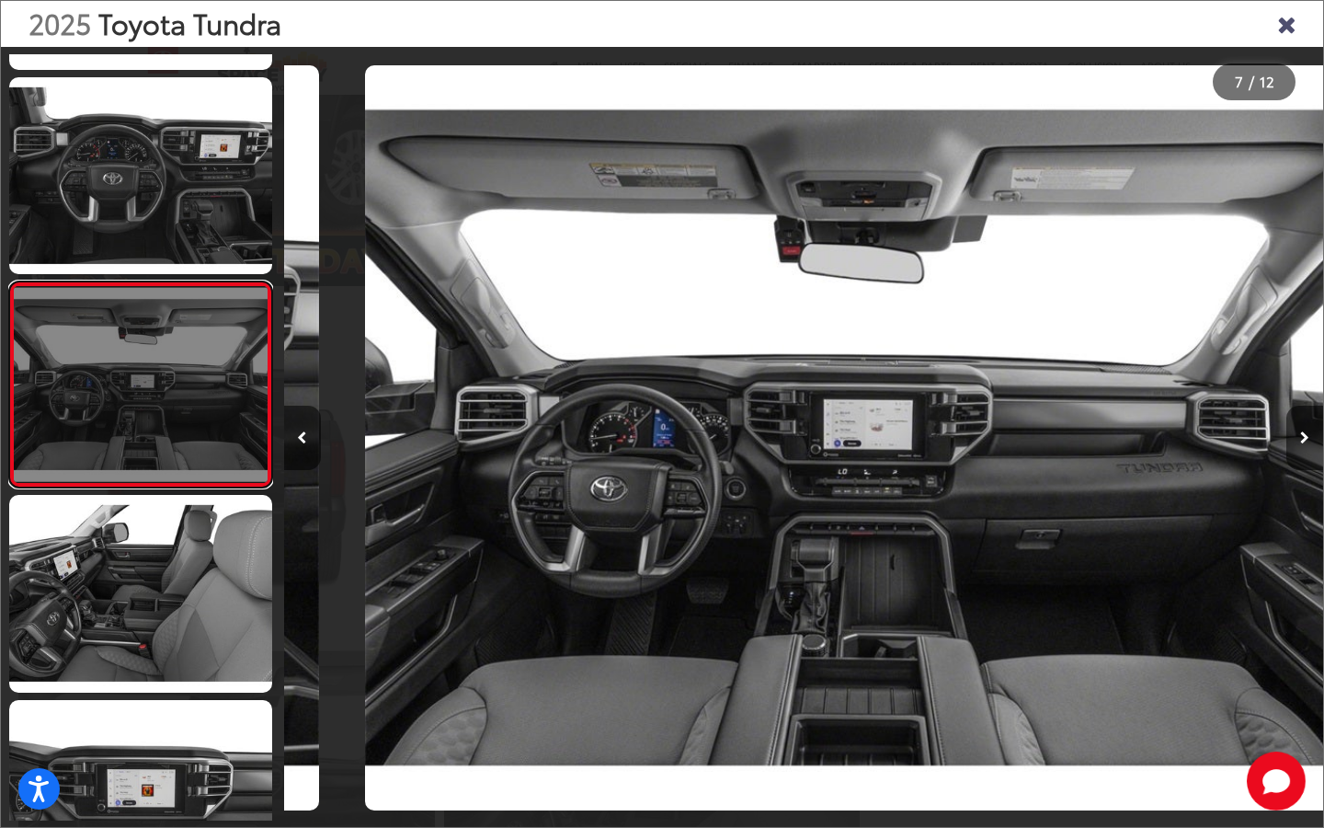
scroll to position [0, 6237]
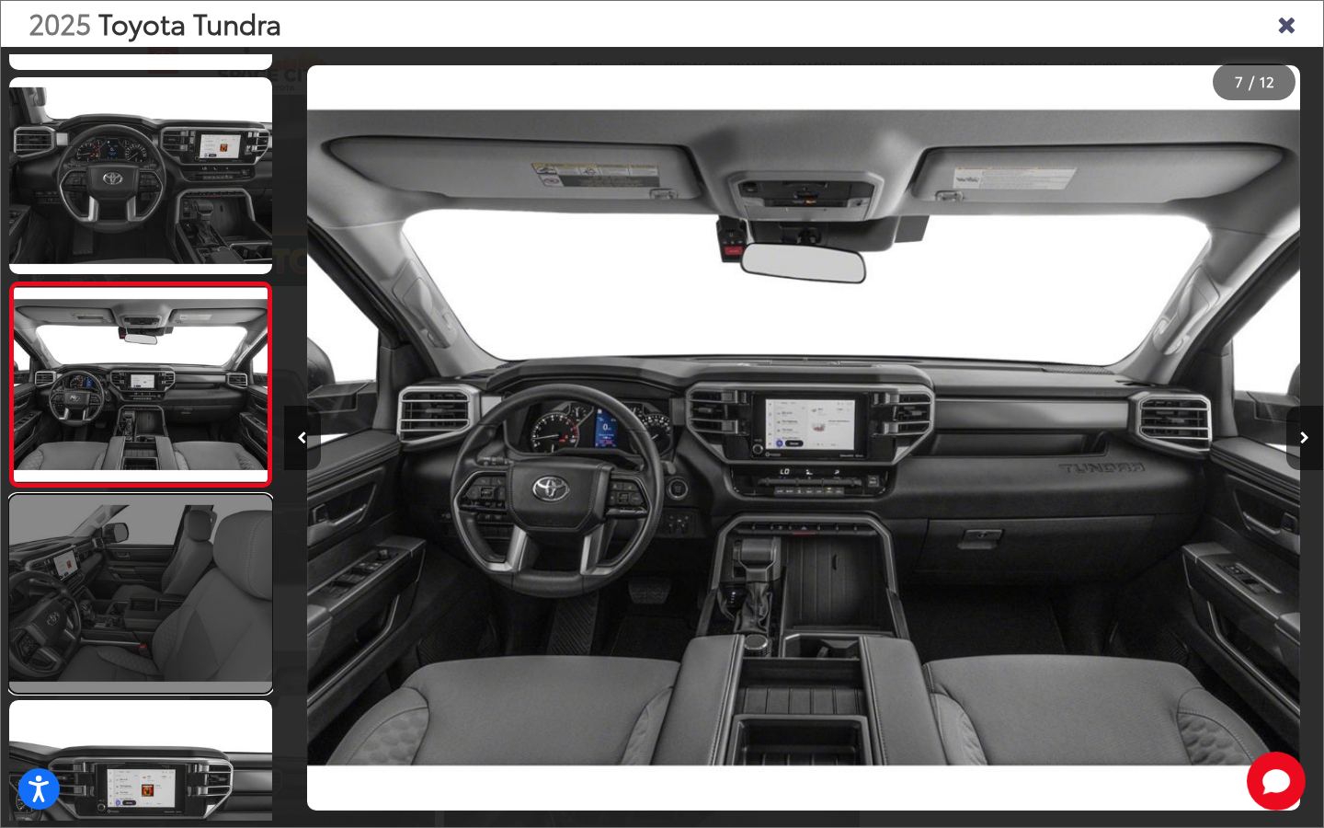
click at [229, 541] on link at bounding box center [140, 593] width 263 height 197
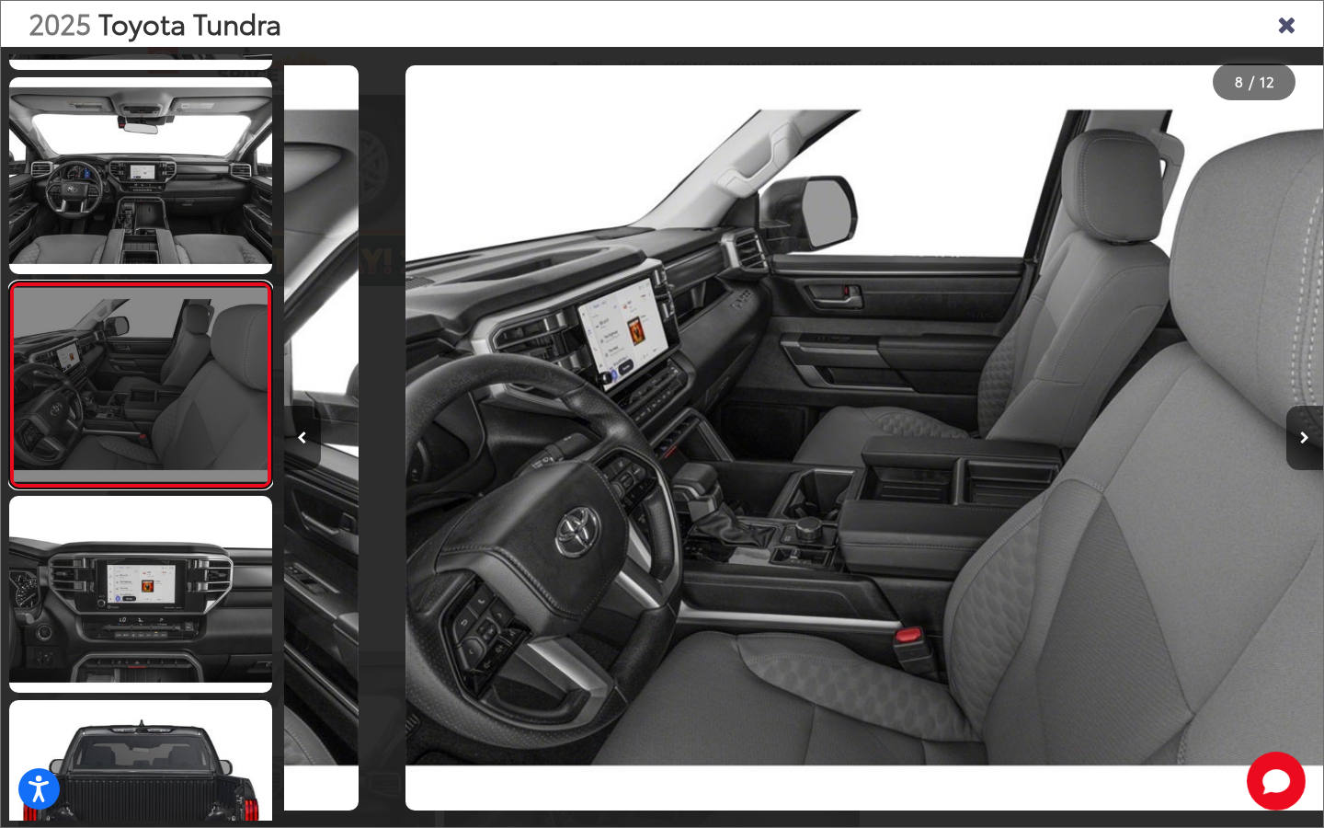
scroll to position [0, 7277]
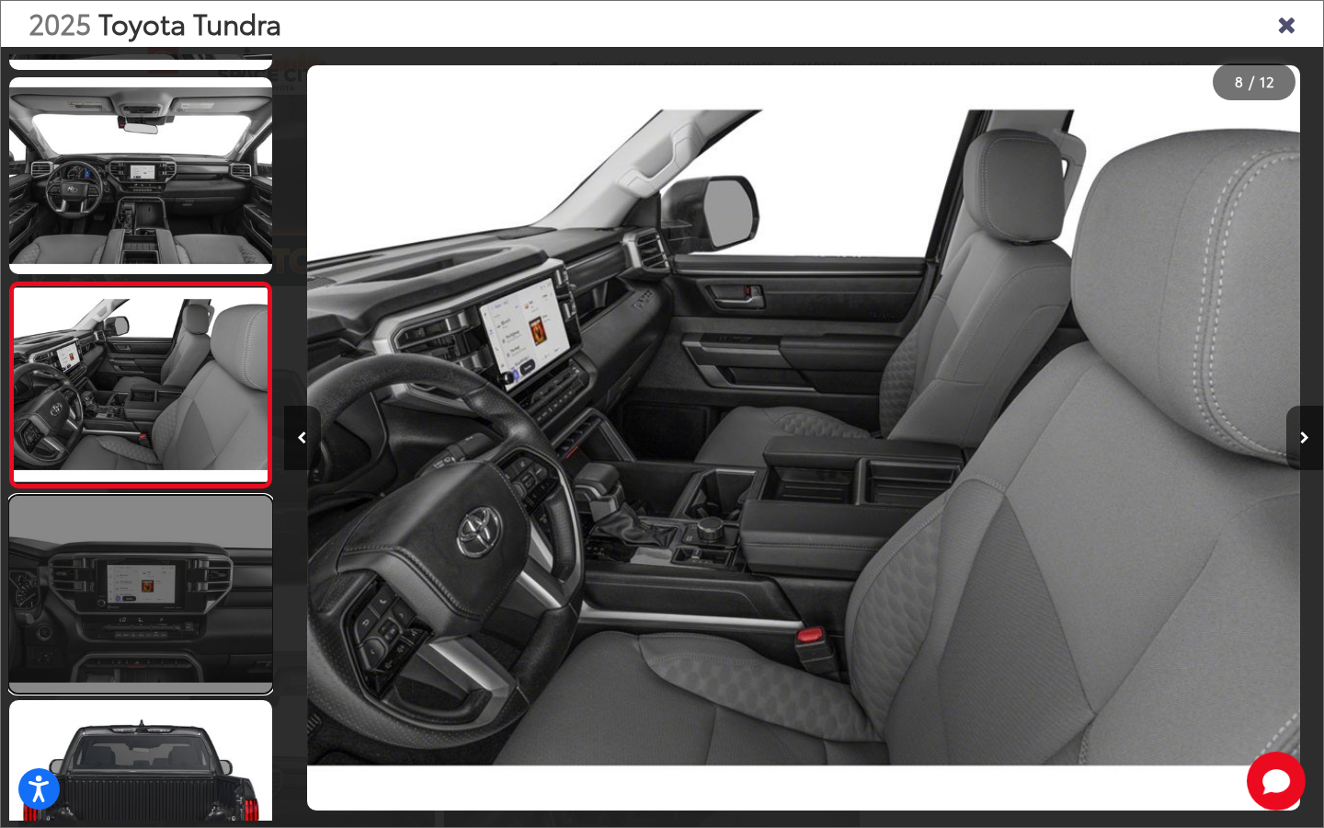
click at [208, 577] on link at bounding box center [140, 594] width 263 height 197
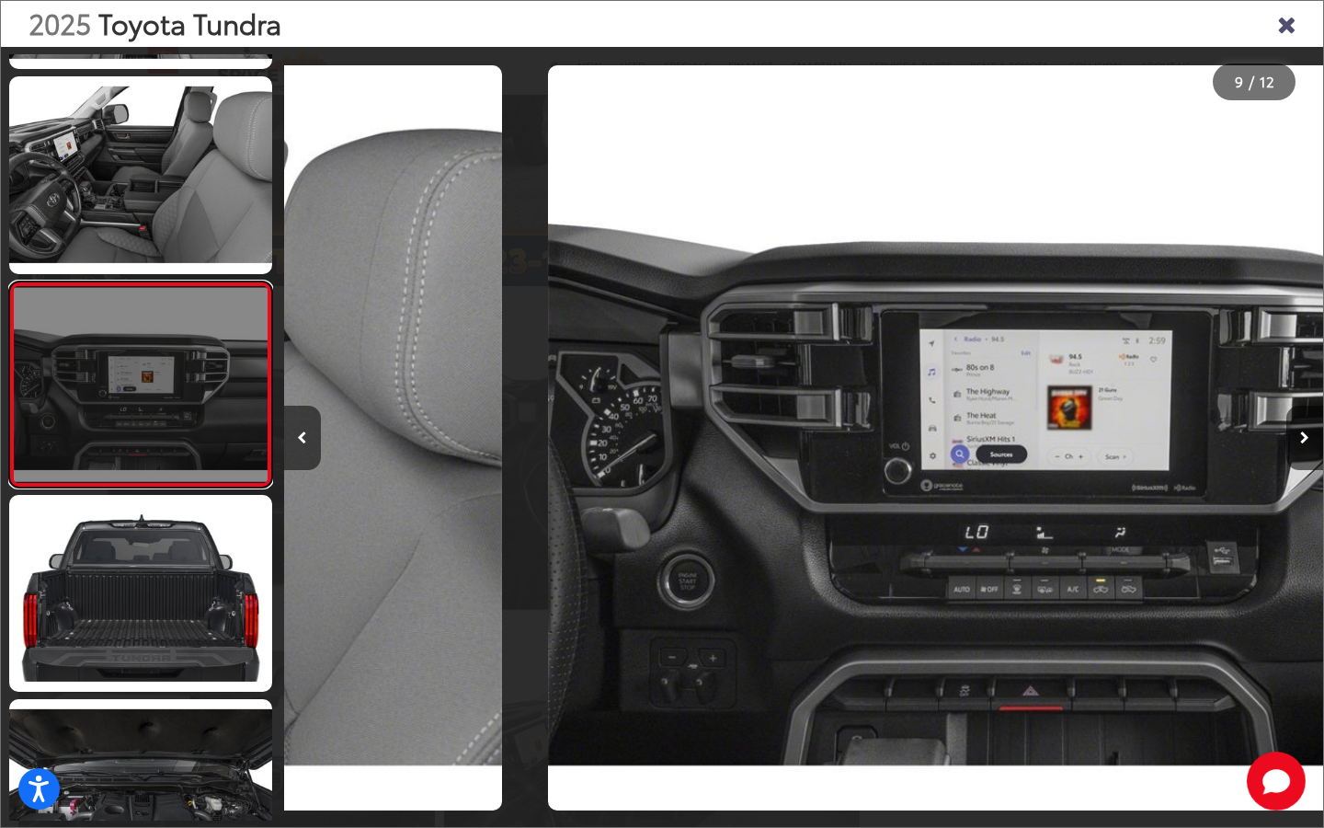
scroll to position [0, 8316]
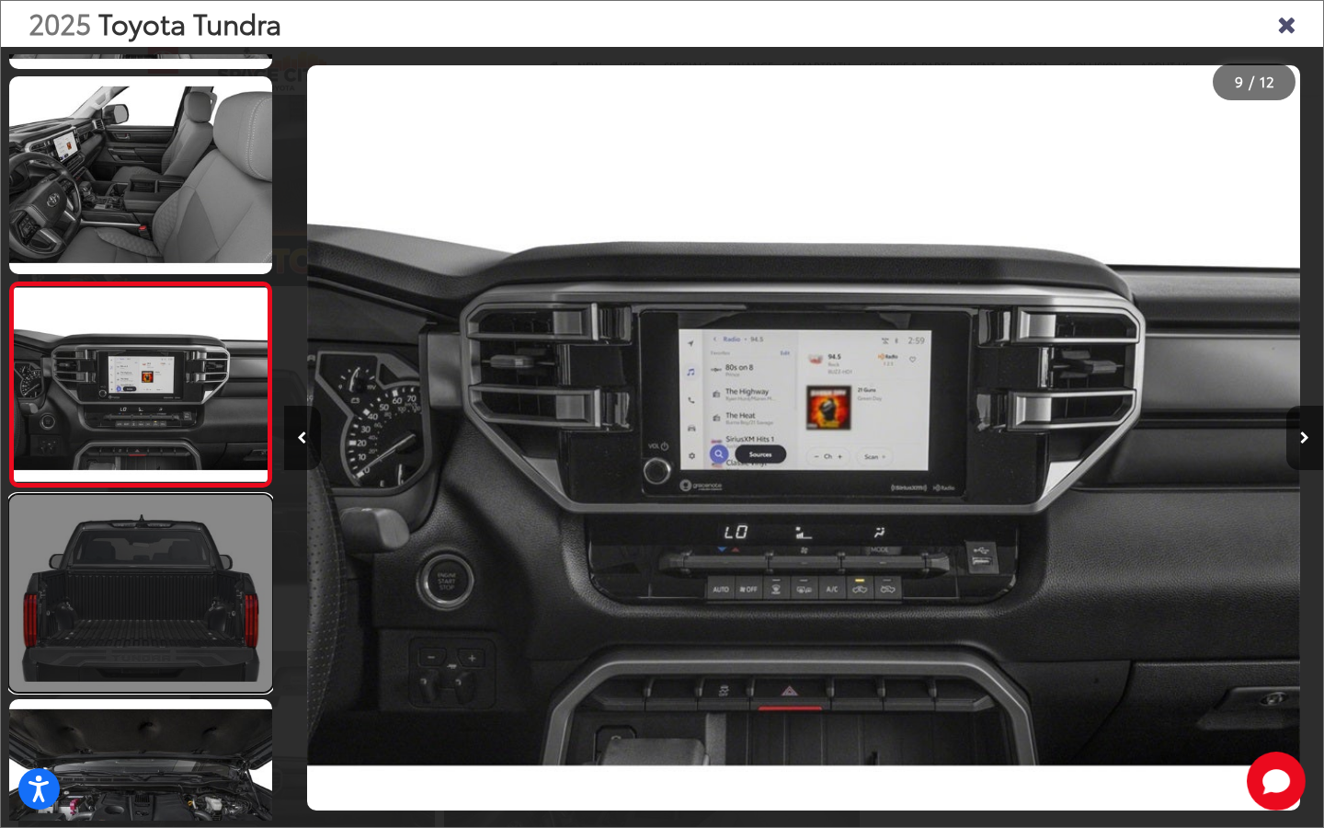
click at [196, 618] on link at bounding box center [140, 593] width 263 height 197
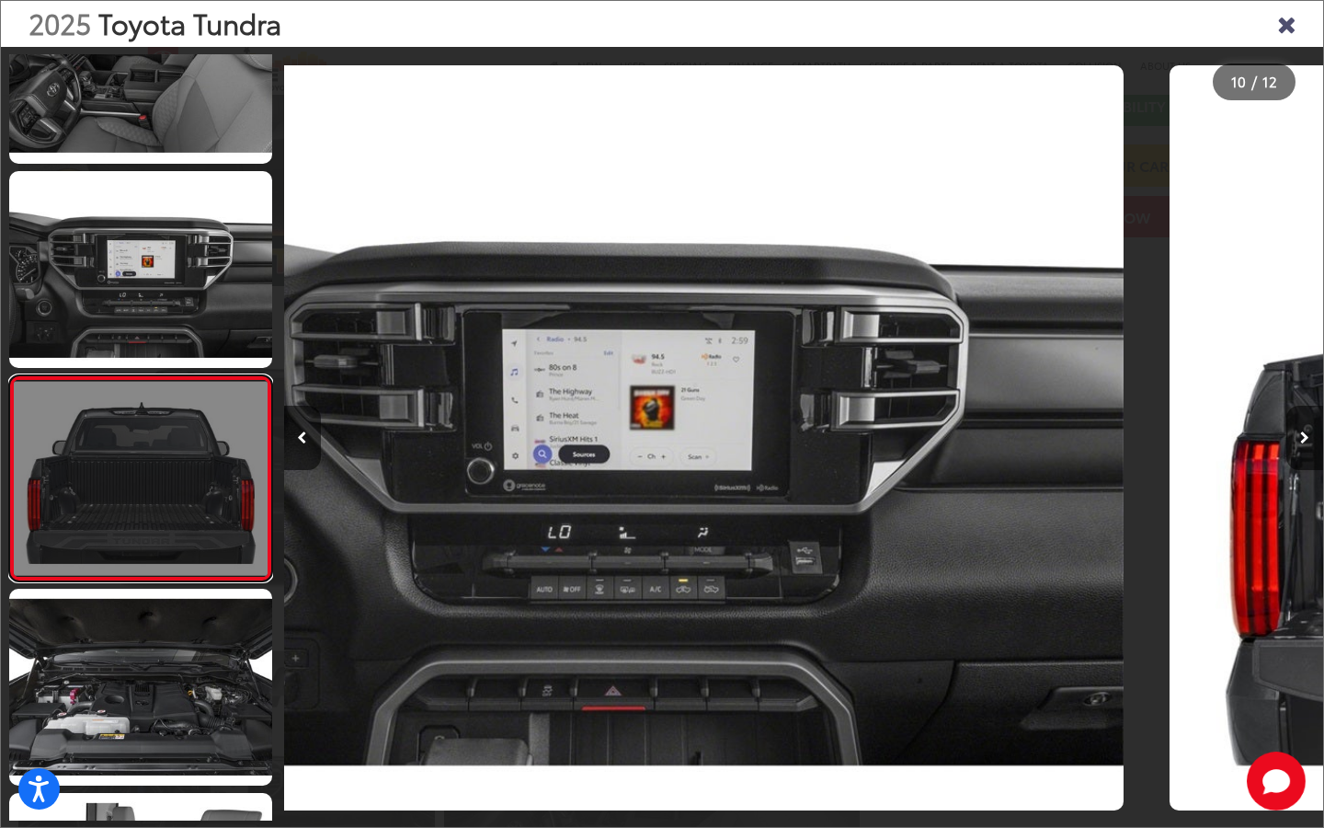
scroll to position [0, 0]
